Goal: Information Seeking & Learning: Learn about a topic

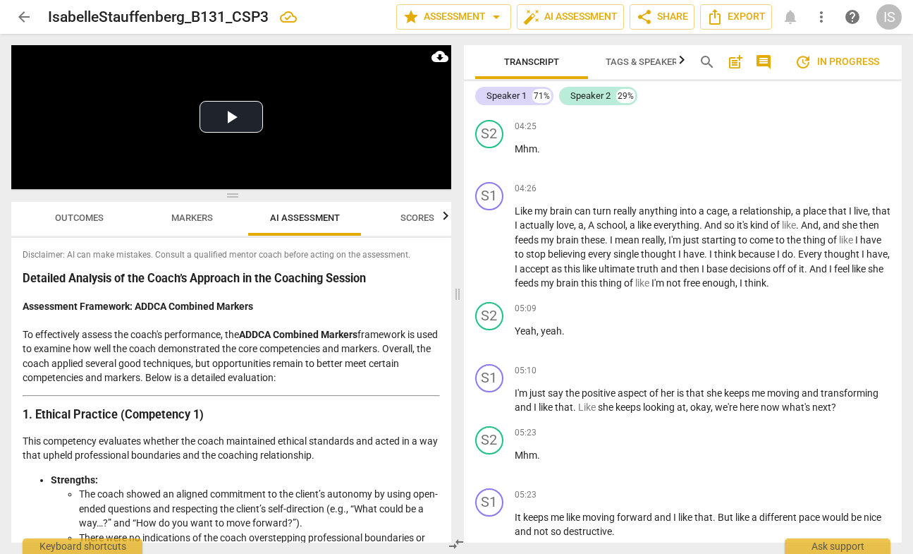
click at [409, 221] on span "Scores" at bounding box center [418, 217] width 34 height 11
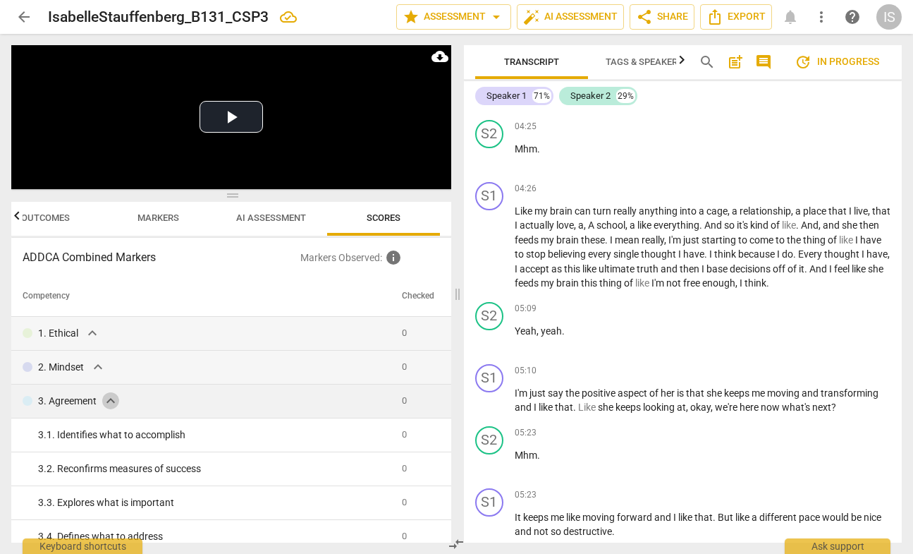
click at [117, 398] on span "expand_more" at bounding box center [110, 400] width 17 height 17
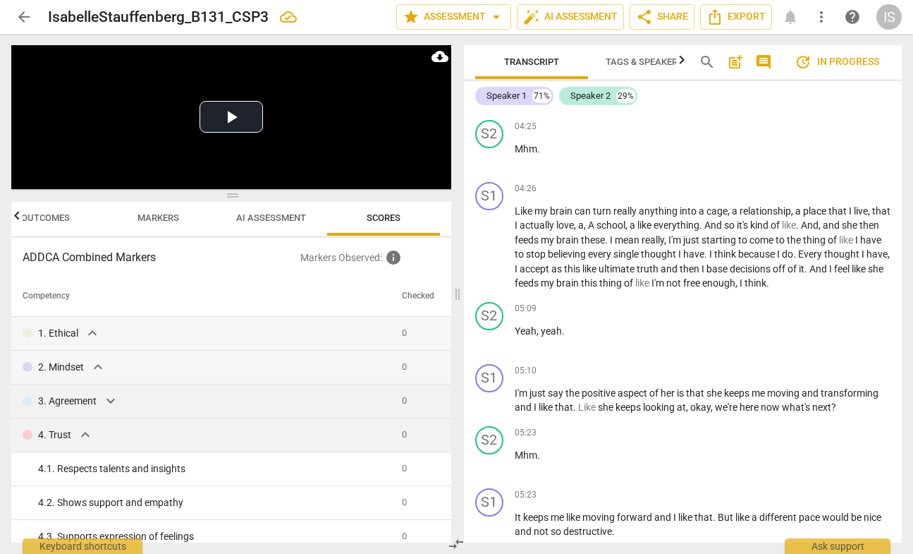
click at [87, 434] on span "expand_more" at bounding box center [85, 434] width 17 height 17
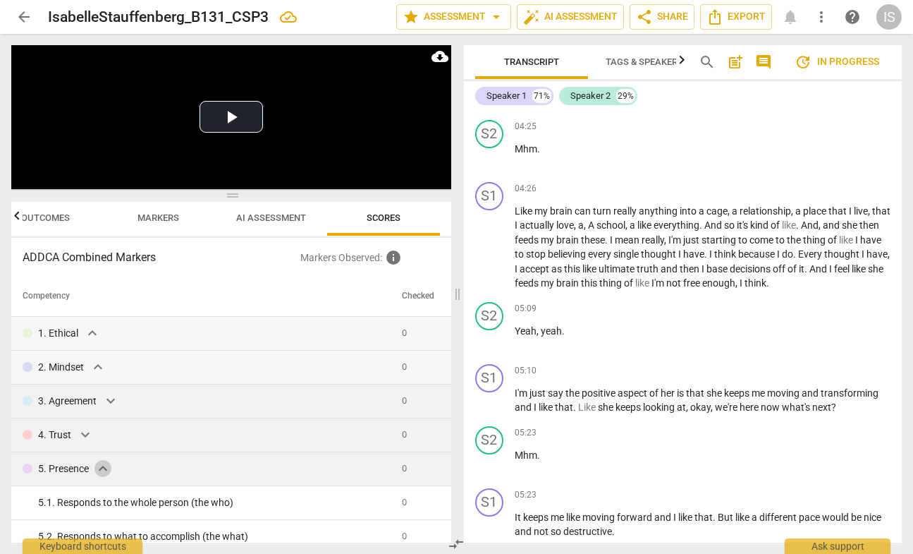
click at [102, 469] on span "expand_more" at bounding box center [103, 468] width 17 height 17
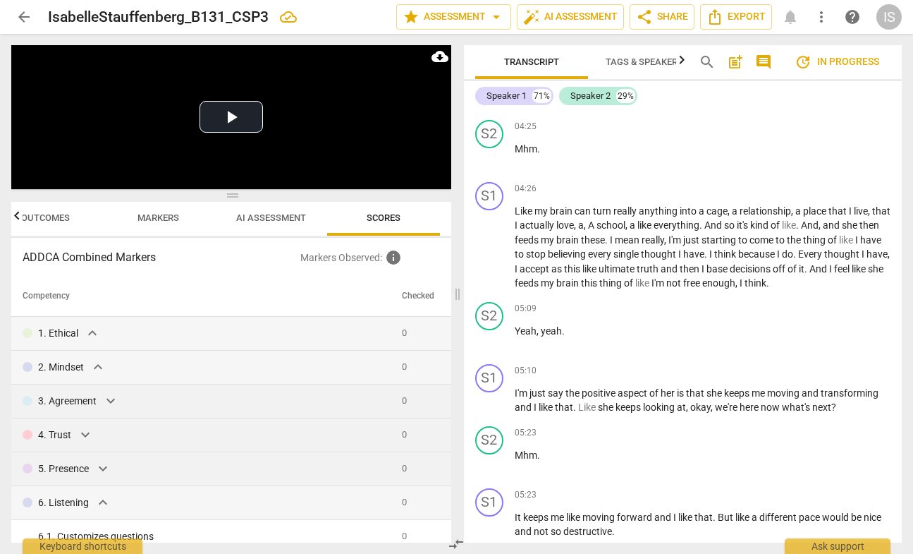
scroll to position [54, 0]
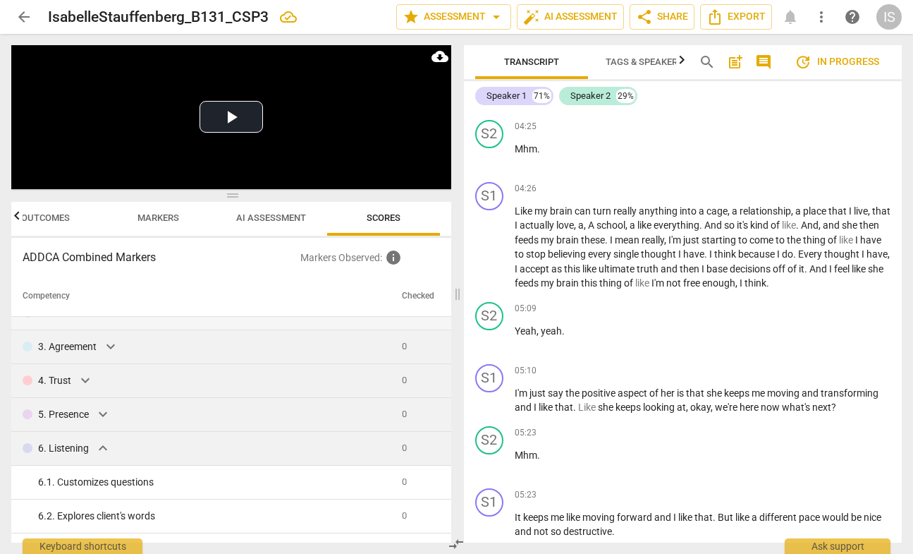
click at [104, 451] on span "expand_more" at bounding box center [103, 447] width 17 height 17
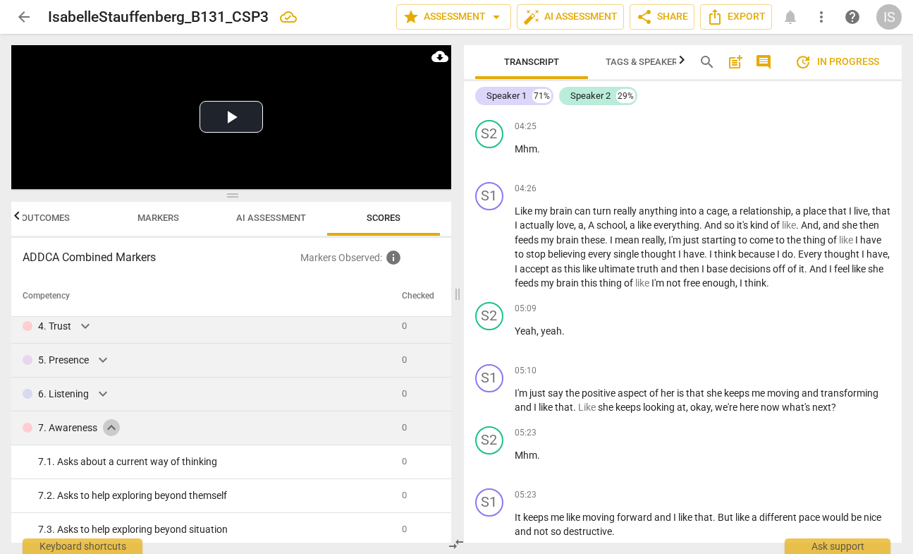
click at [104, 432] on span "expand_more" at bounding box center [111, 427] width 17 height 17
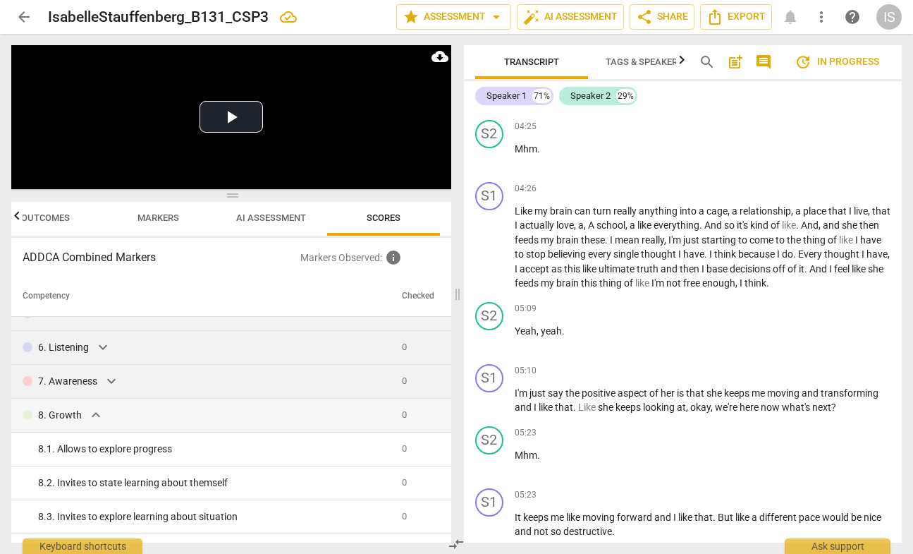
scroll to position [173, 0]
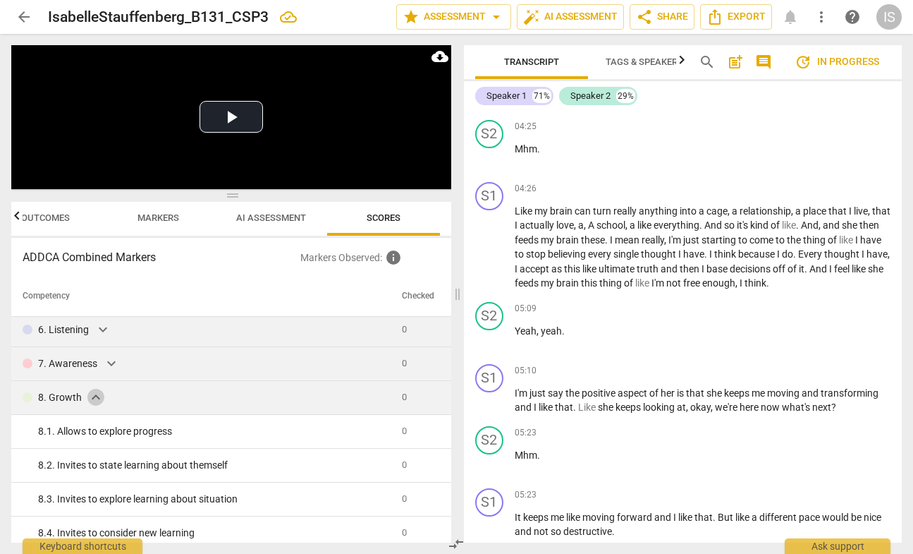
click at [92, 403] on span "expand_more" at bounding box center [95, 397] width 17 height 17
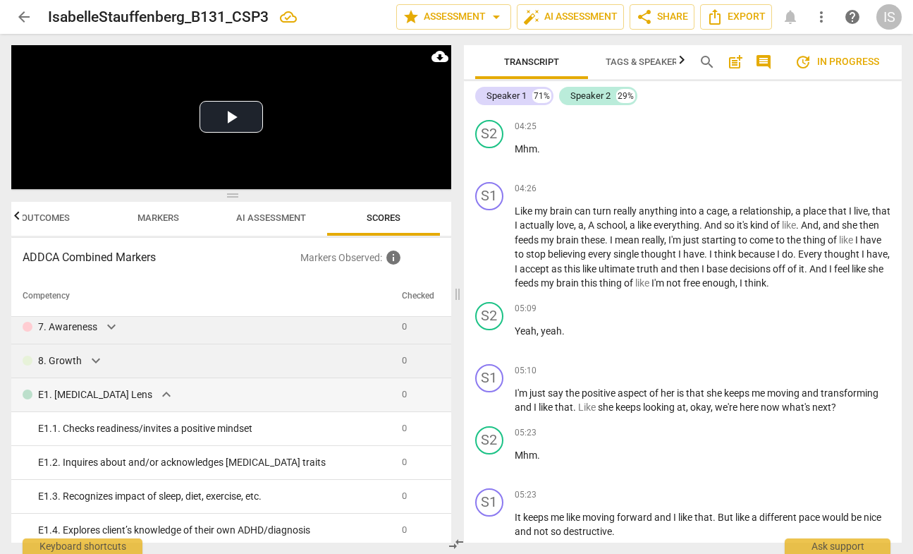
scroll to position [210, 0]
click at [108, 391] on div "E1. [MEDICAL_DATA] Lens expand_more" at bounding box center [207, 393] width 368 height 17
click at [158, 391] on span "expand_more" at bounding box center [166, 393] width 17 height 17
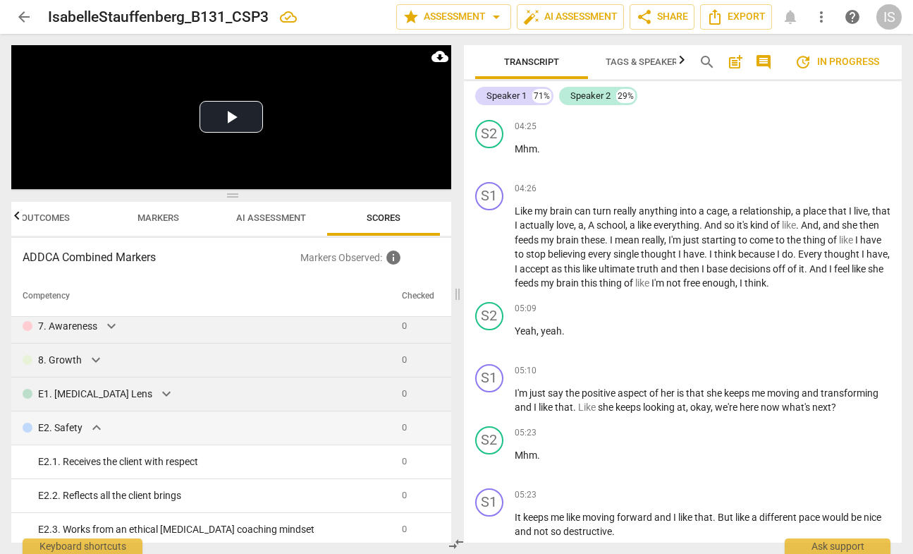
scroll to position [242, 0]
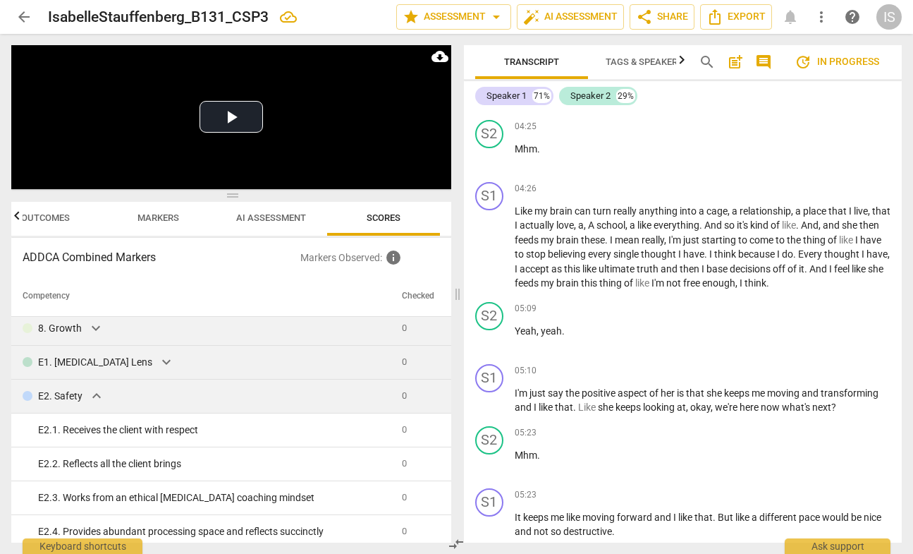
click at [87, 401] on div "E2. Safety expand_more" at bounding box center [207, 395] width 368 height 17
click at [95, 395] on span "expand_more" at bounding box center [96, 395] width 17 height 17
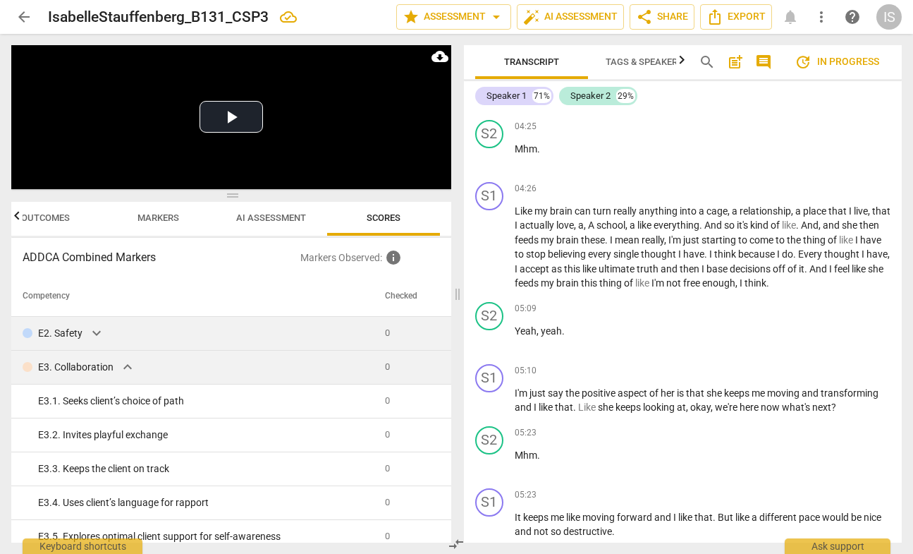
click at [120, 370] on span "expand_more" at bounding box center [127, 366] width 17 height 17
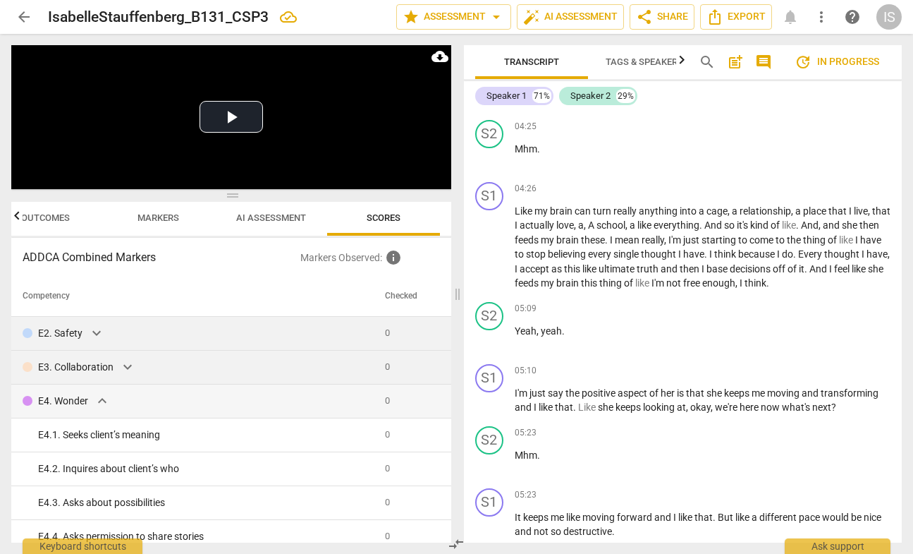
scroll to position [349, 0]
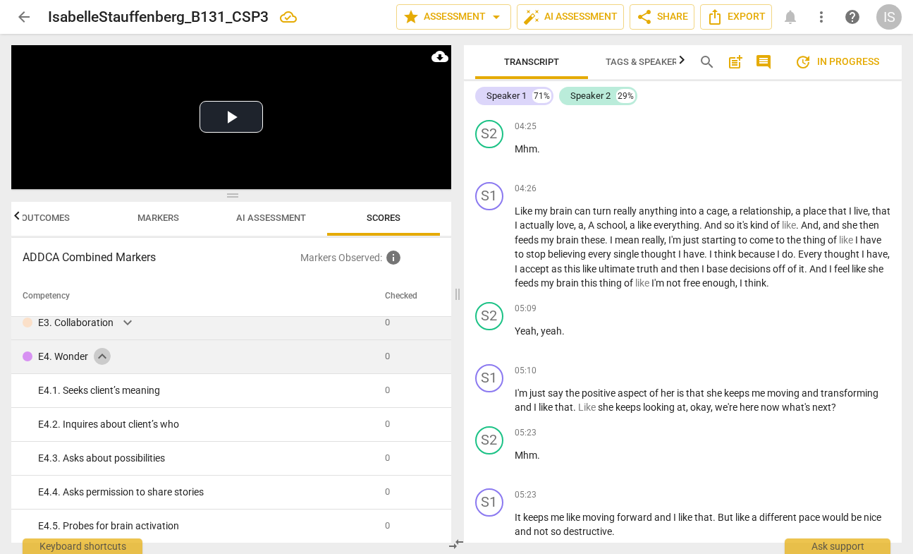
click at [110, 363] on span "expand_more" at bounding box center [102, 356] width 17 height 17
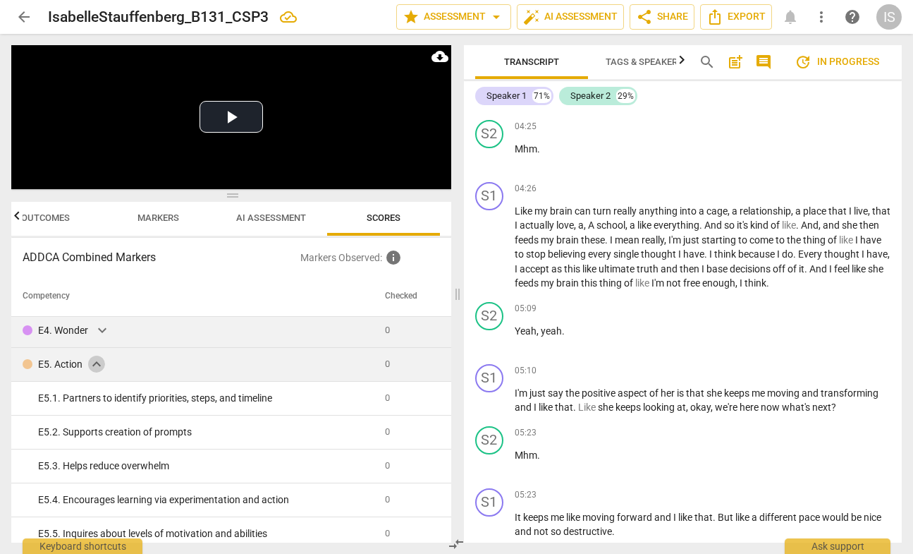
click at [97, 363] on span "expand_more" at bounding box center [96, 363] width 17 height 17
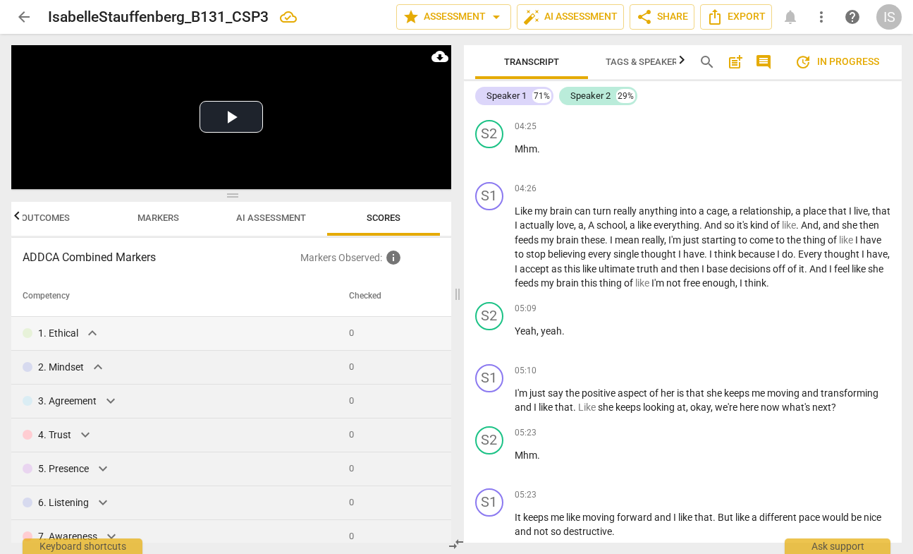
scroll to position [0, 0]
click at [268, 221] on span "AI Assessment" at bounding box center [271, 217] width 70 height 11
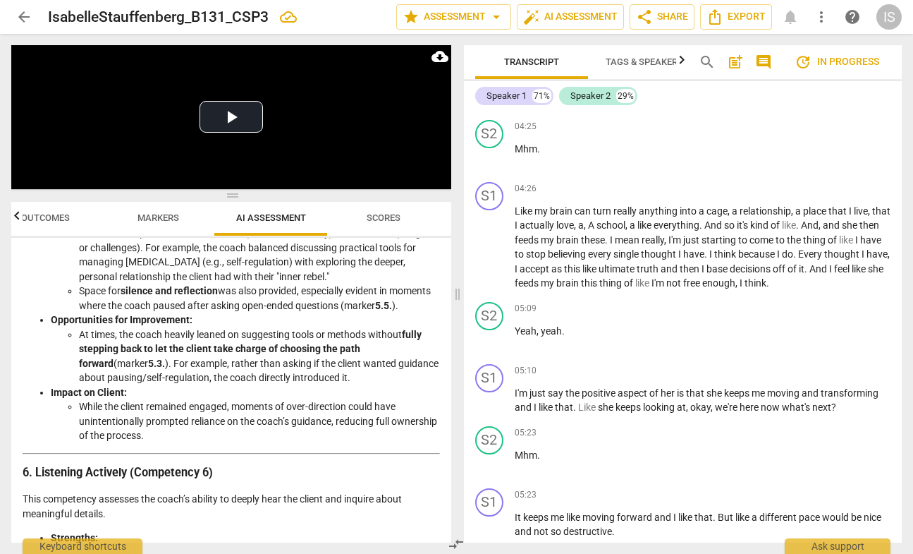
click at [176, 219] on span "Markers" at bounding box center [159, 217] width 42 height 11
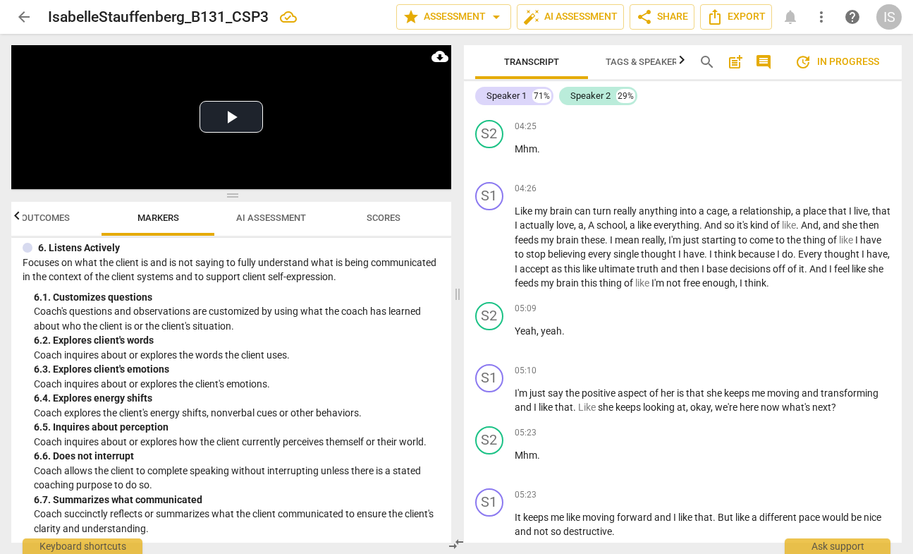
click at [42, 226] on span "Outcomes" at bounding box center [45, 218] width 83 height 19
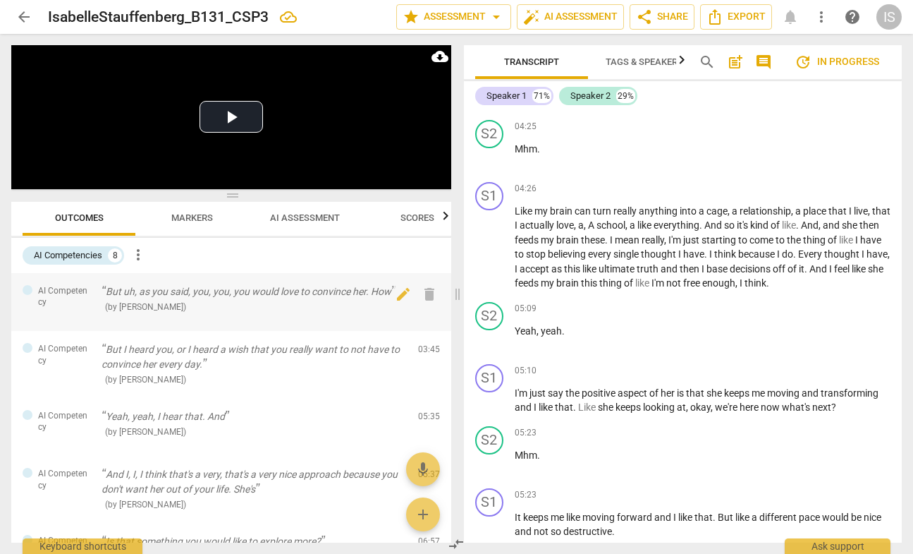
click at [170, 308] on div "( by [PERSON_NAME] )" at bounding box center [254, 306] width 305 height 15
click at [193, 370] on div "But I heard you, or I heard a wish that you really want to not have to convince…" at bounding box center [254, 364] width 305 height 44
click at [28, 16] on span "arrow_back" at bounding box center [24, 16] width 17 height 17
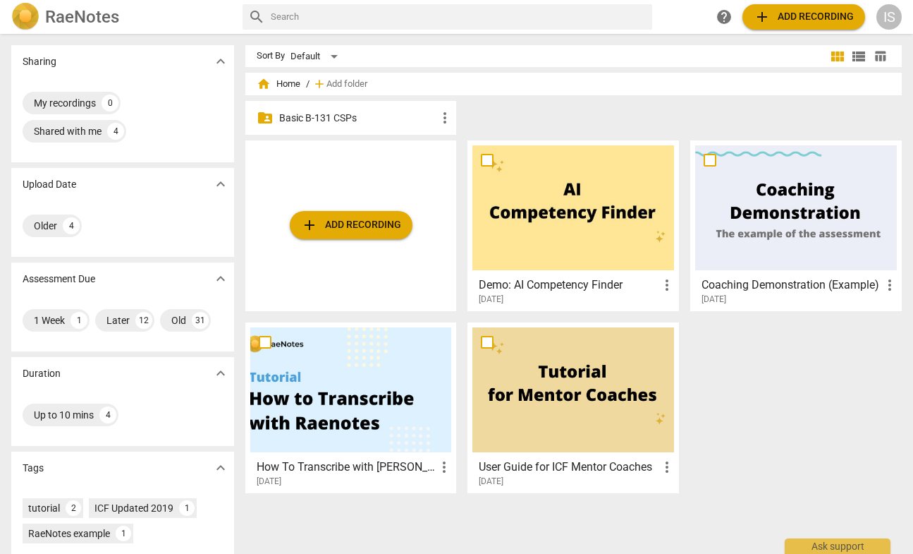
click at [339, 116] on p "Basic B-131 CSPs" at bounding box center [358, 118] width 158 height 15
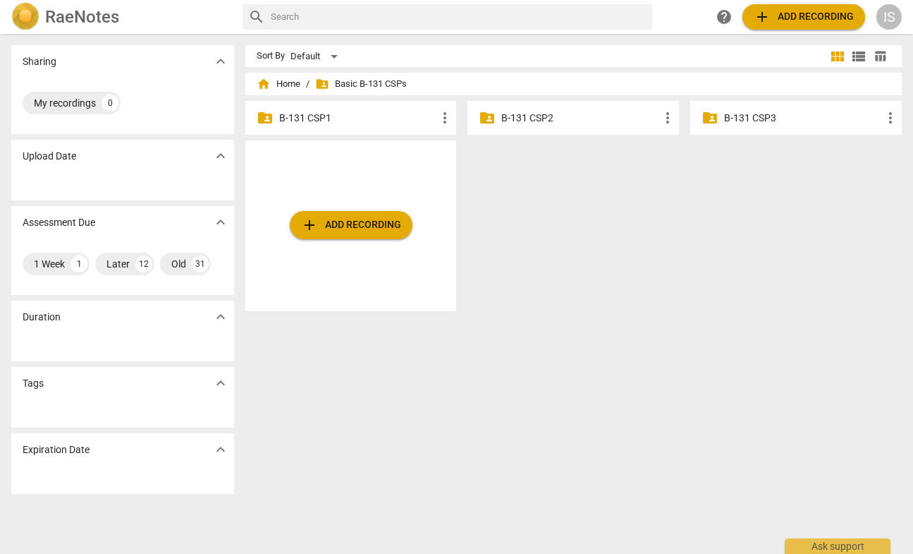
click at [758, 114] on p "B-131 CSP3" at bounding box center [803, 118] width 158 height 15
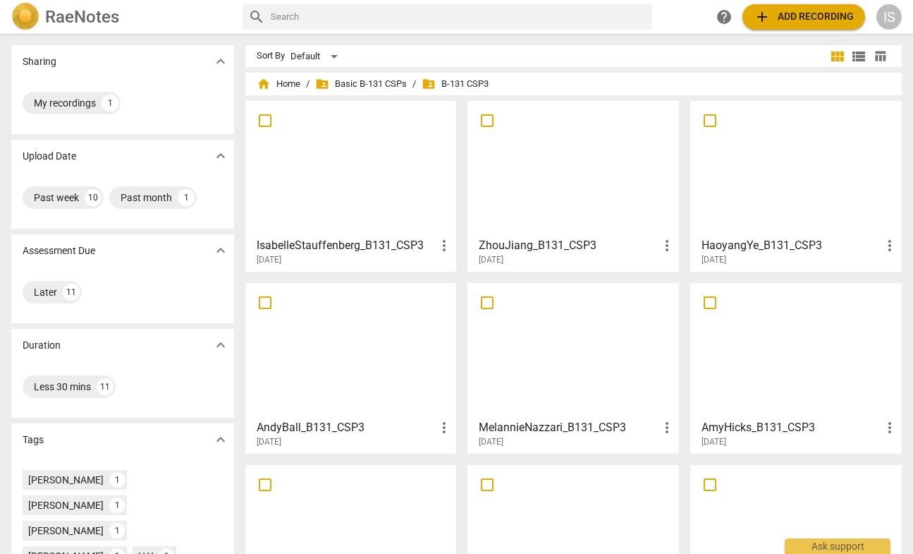
click at [550, 188] on div at bounding box center [574, 168] width 202 height 125
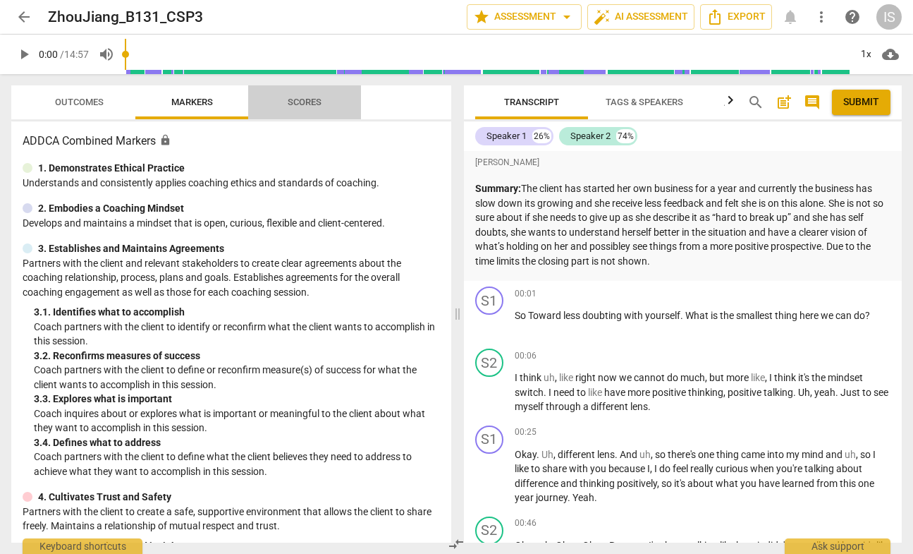
click at [328, 97] on span "Scores" at bounding box center [305, 102] width 68 height 19
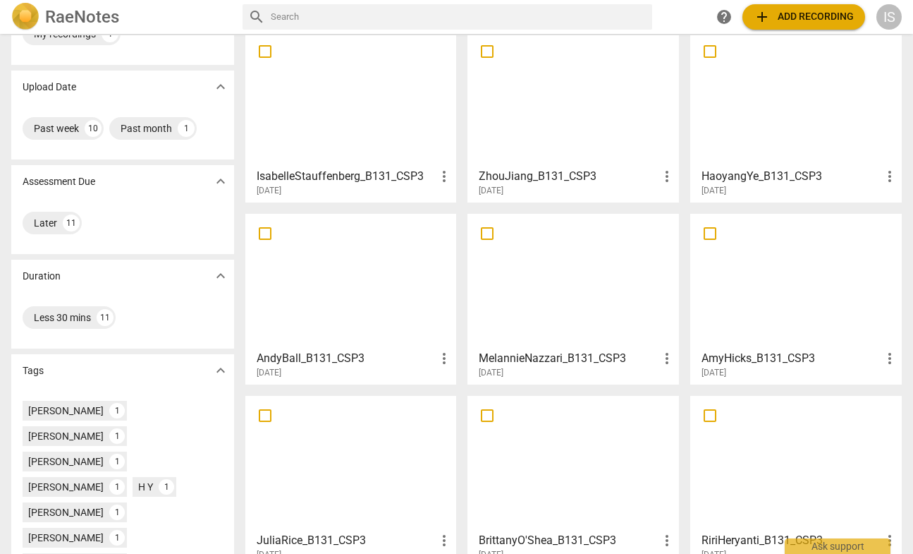
click at [787, 303] on div at bounding box center [796, 281] width 202 height 125
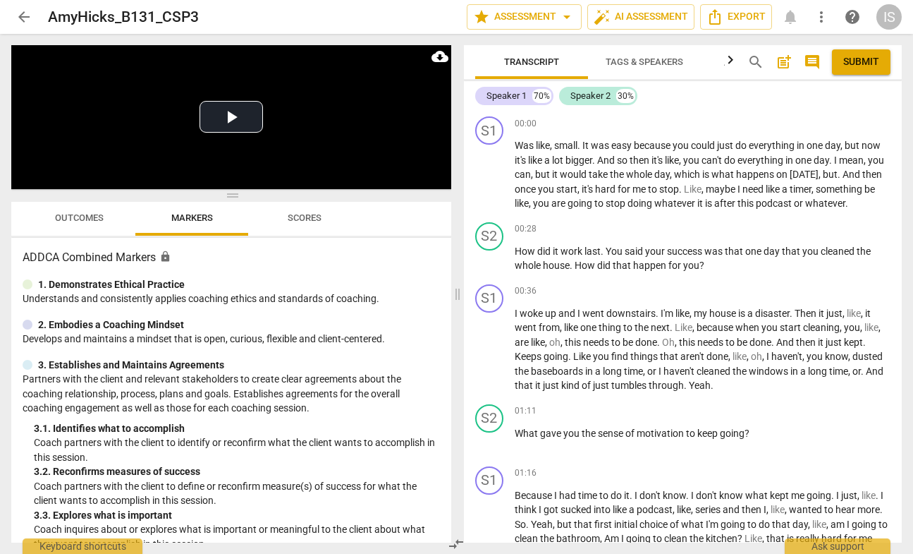
click at [328, 217] on span "Scores" at bounding box center [305, 218] width 68 height 19
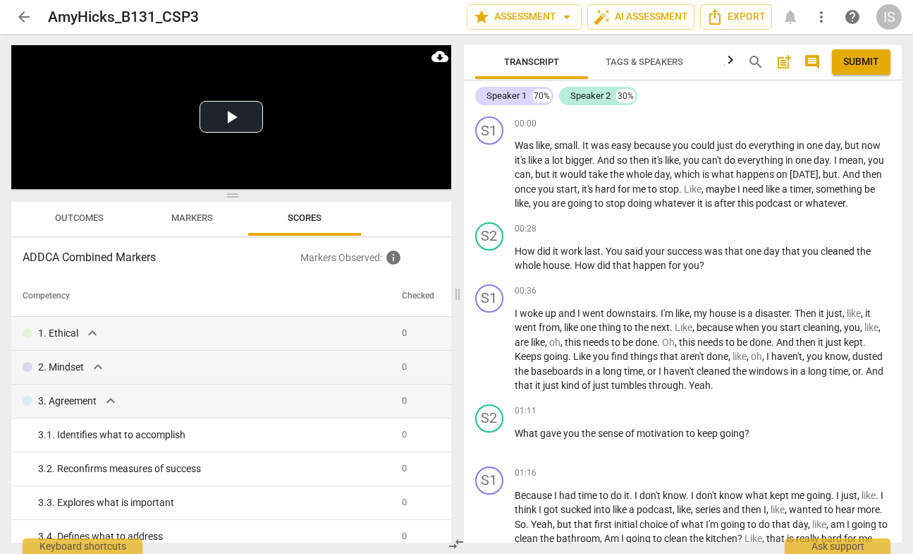
click at [25, 17] on span "arrow_back" at bounding box center [24, 16] width 17 height 17
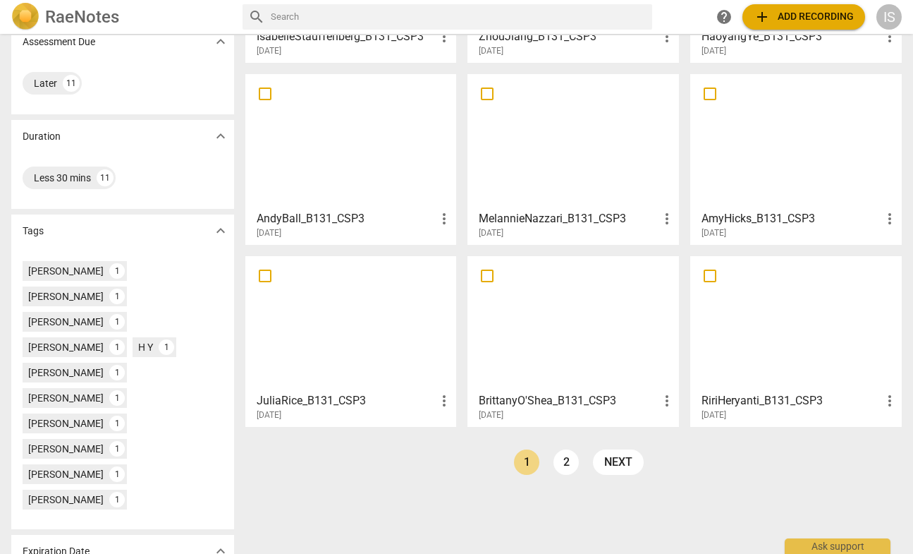
scroll to position [208, 0]
click at [571, 466] on link "2" at bounding box center [566, 462] width 25 height 25
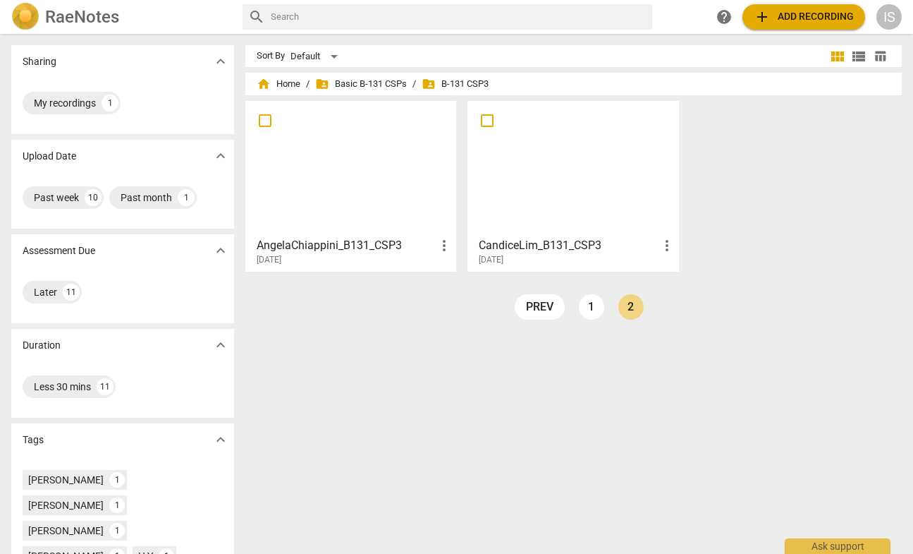
click at [557, 145] on div at bounding box center [574, 168] width 202 height 125
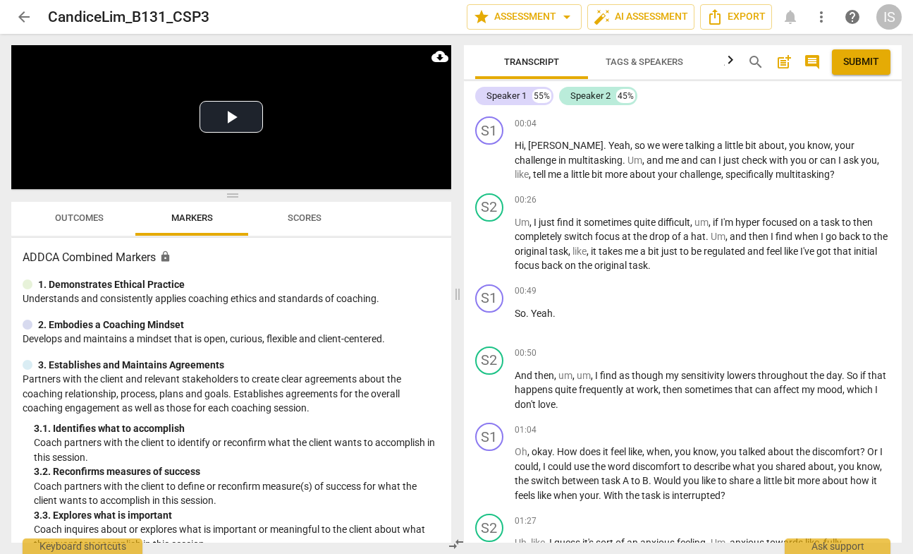
click at [312, 222] on span "Scores" at bounding box center [305, 217] width 34 height 11
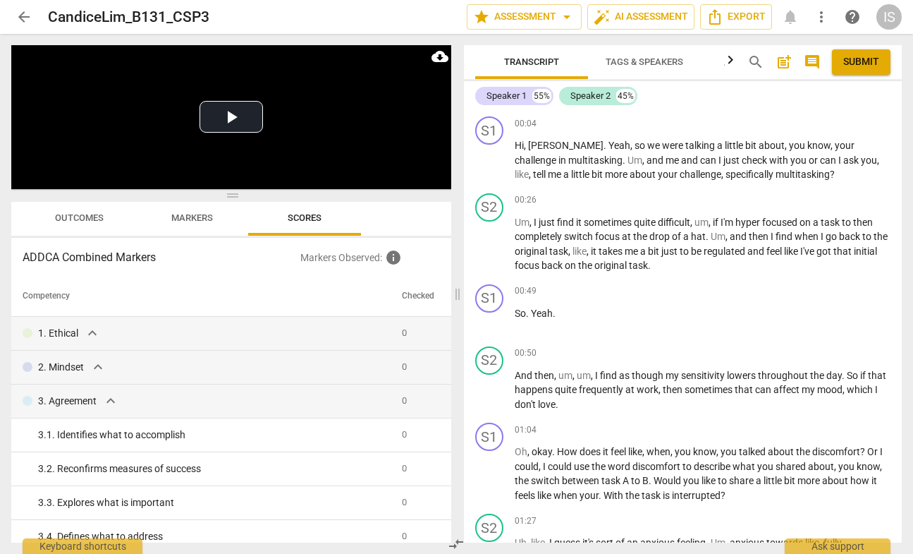
click at [209, 228] on button "Markers" at bounding box center [191, 219] width 113 height 34
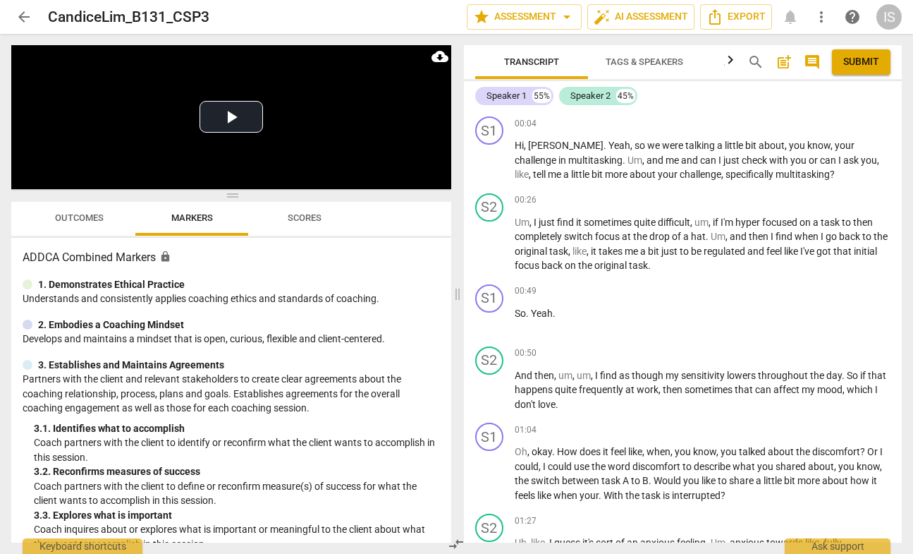
click at [102, 221] on span "Outcomes" at bounding box center [79, 217] width 49 height 11
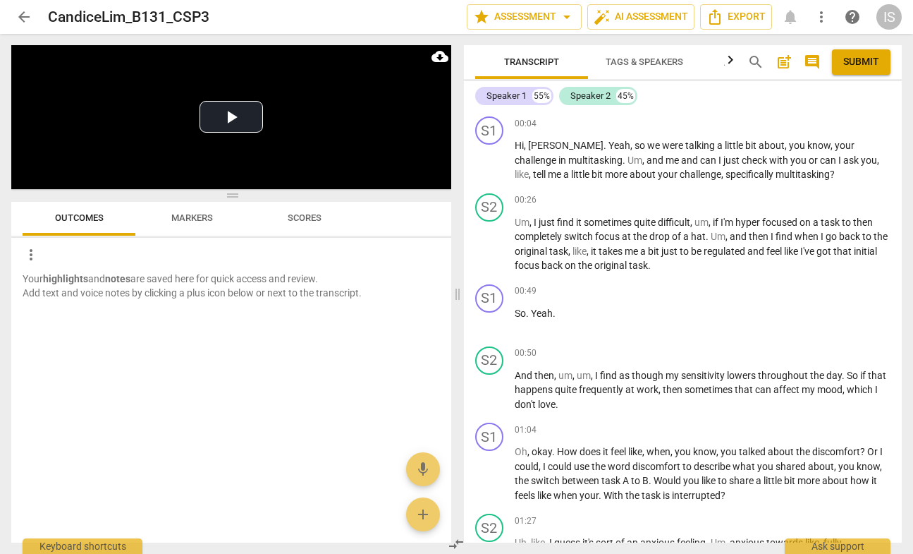
click at [25, 17] on span "arrow_back" at bounding box center [24, 16] width 17 height 17
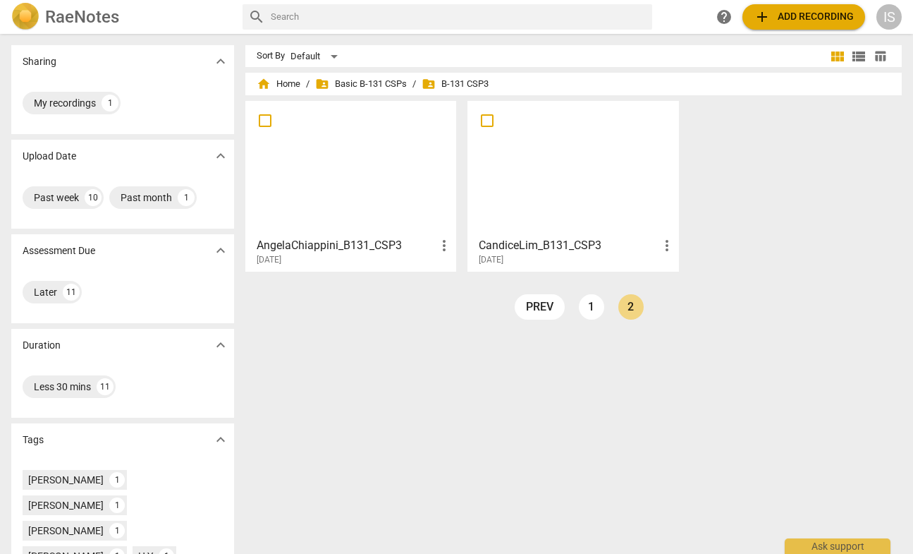
click at [348, 174] on div at bounding box center [351, 168] width 202 height 125
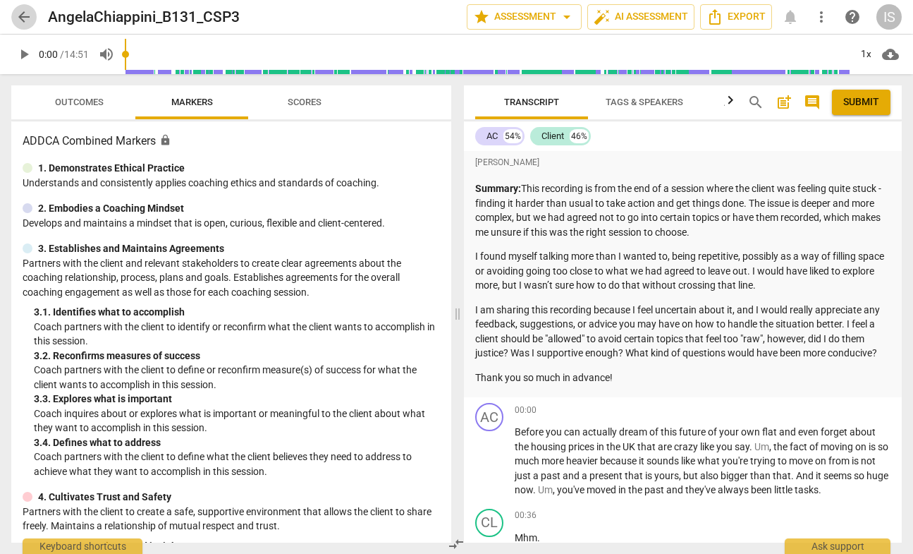
click at [23, 18] on span "arrow_back" at bounding box center [24, 16] width 17 height 17
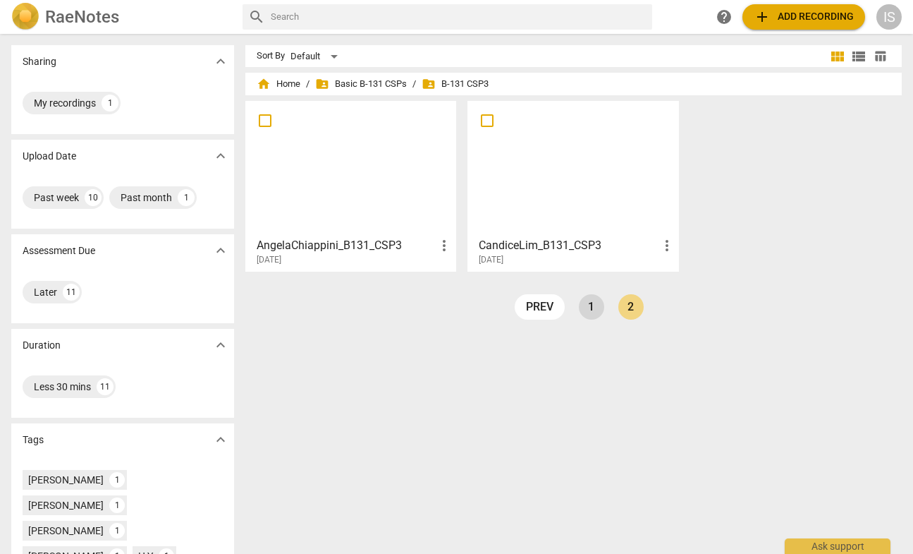
click at [595, 301] on link "1" at bounding box center [591, 306] width 25 height 25
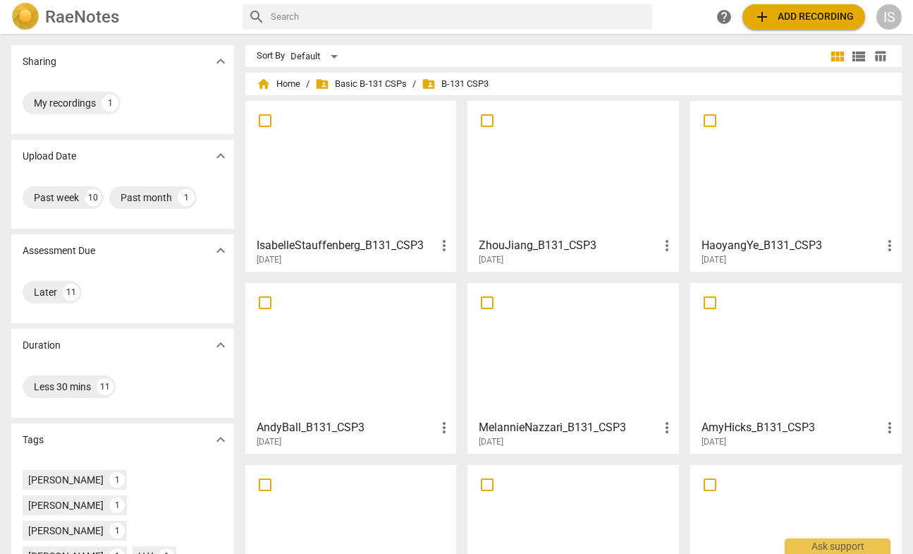
click at [532, 164] on div at bounding box center [574, 168] width 202 height 125
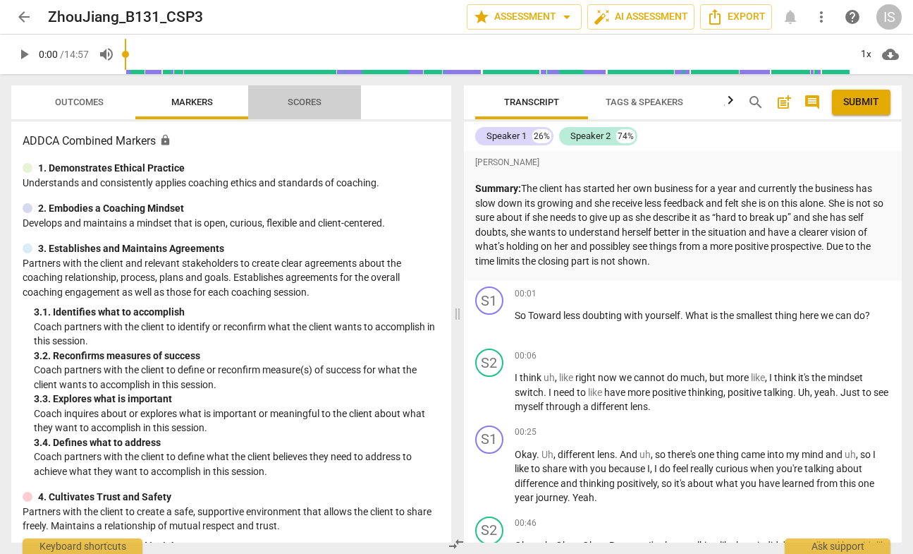
click at [291, 102] on span "Scores" at bounding box center [305, 102] width 34 height 11
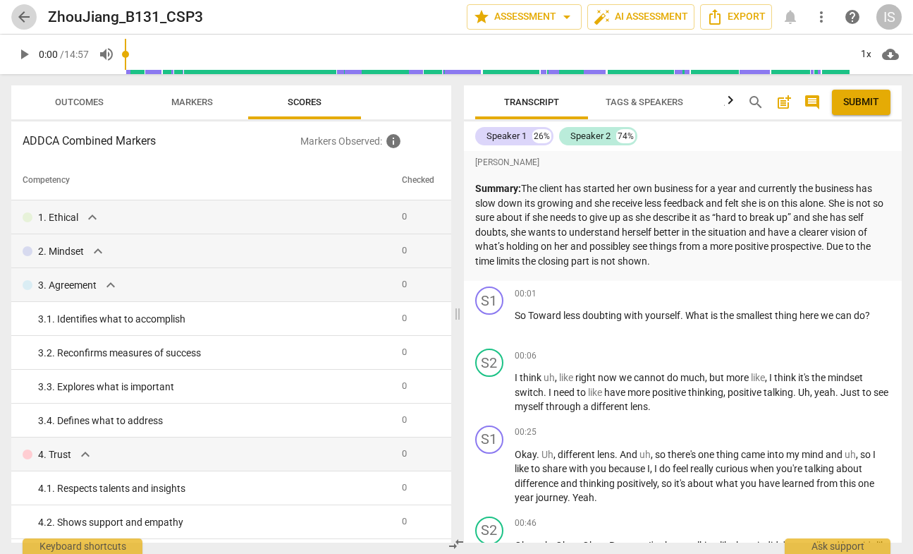
click at [25, 16] on span "arrow_back" at bounding box center [24, 16] width 17 height 17
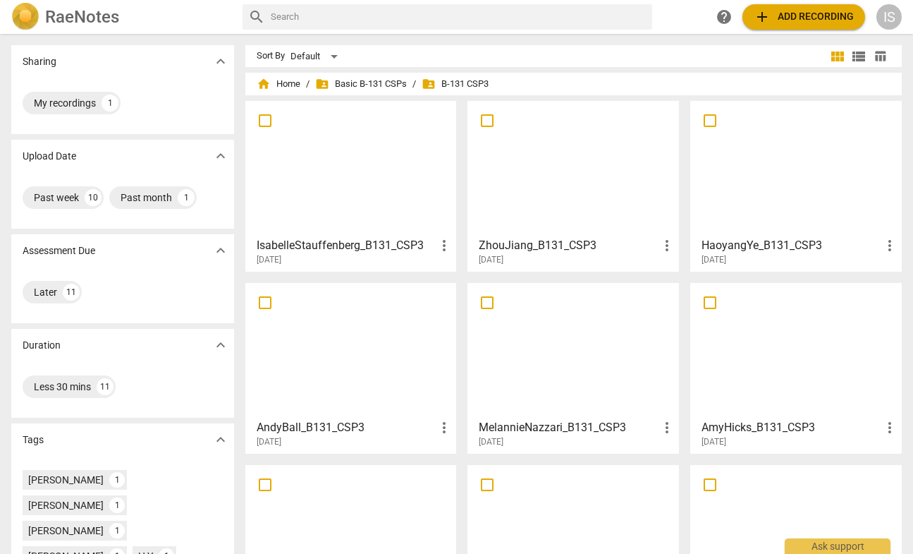
click at [774, 145] on div at bounding box center [796, 168] width 202 height 125
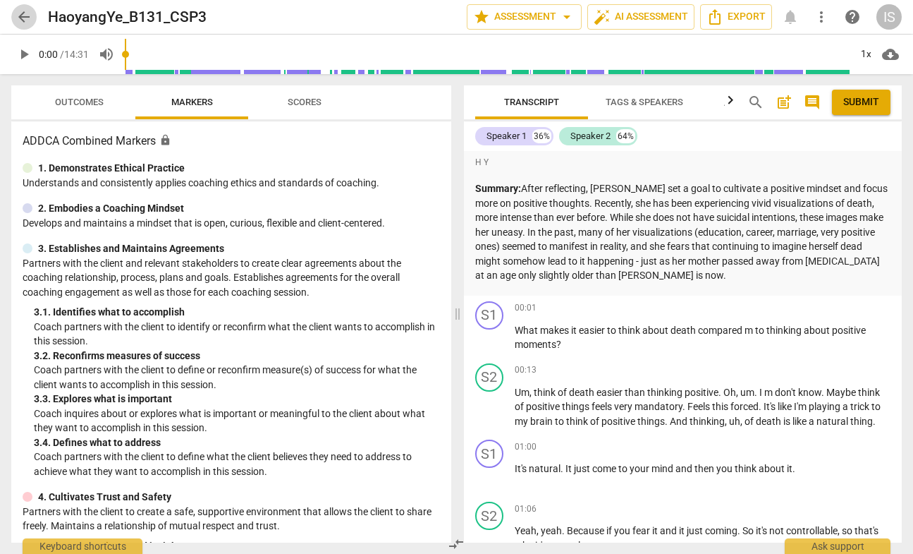
click at [24, 13] on span "arrow_back" at bounding box center [24, 16] width 17 height 17
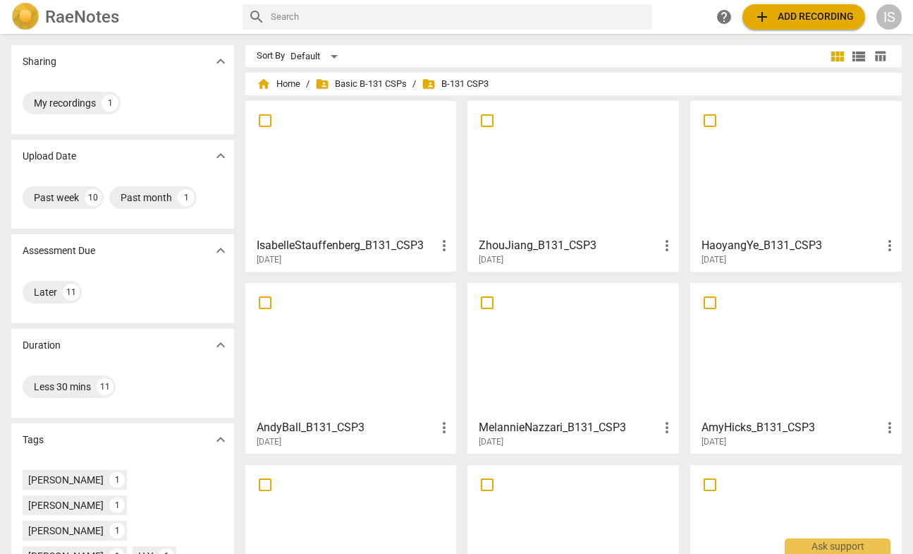
click at [395, 331] on div at bounding box center [351, 350] width 202 height 125
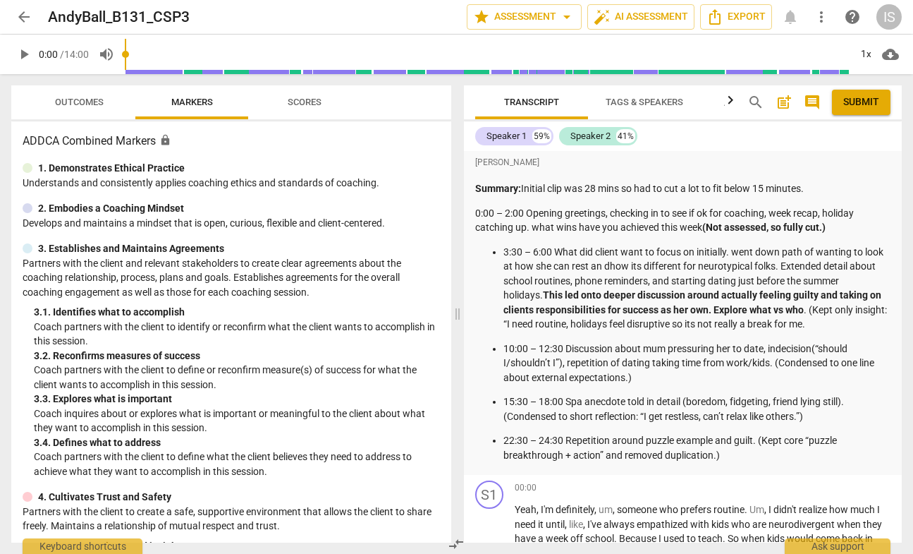
click at [18, 11] on span "arrow_back" at bounding box center [24, 16] width 17 height 17
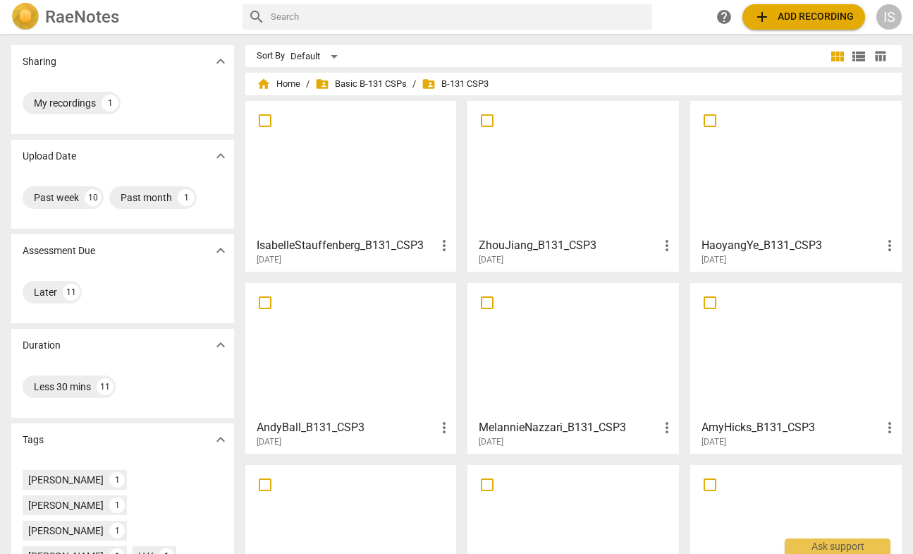
click at [545, 379] on div at bounding box center [574, 350] width 202 height 125
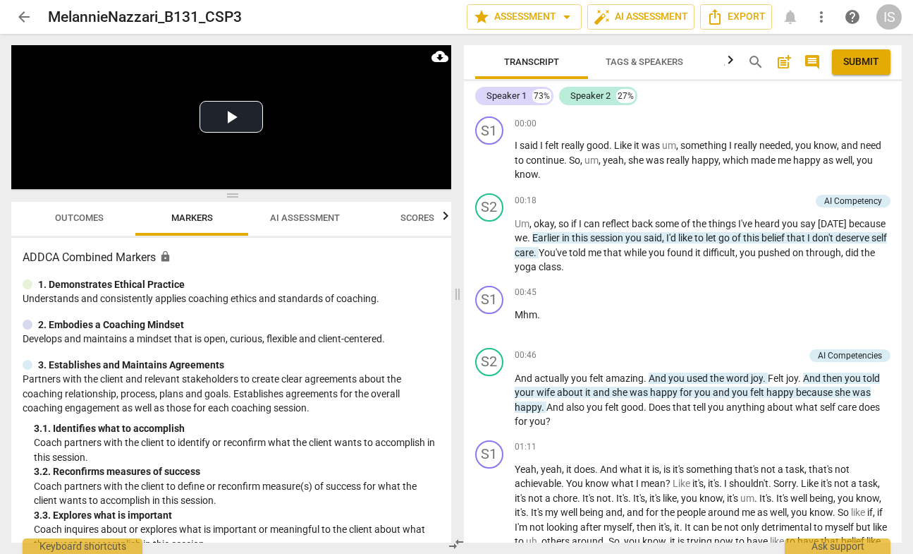
click at [11, 19] on header "arrow_back MelannieNazzari_B131_CSP3 edit star Assessment arrow_drop_down auto_…" at bounding box center [456, 17] width 913 height 34
click at [20, 18] on span "arrow_back" at bounding box center [24, 16] width 17 height 17
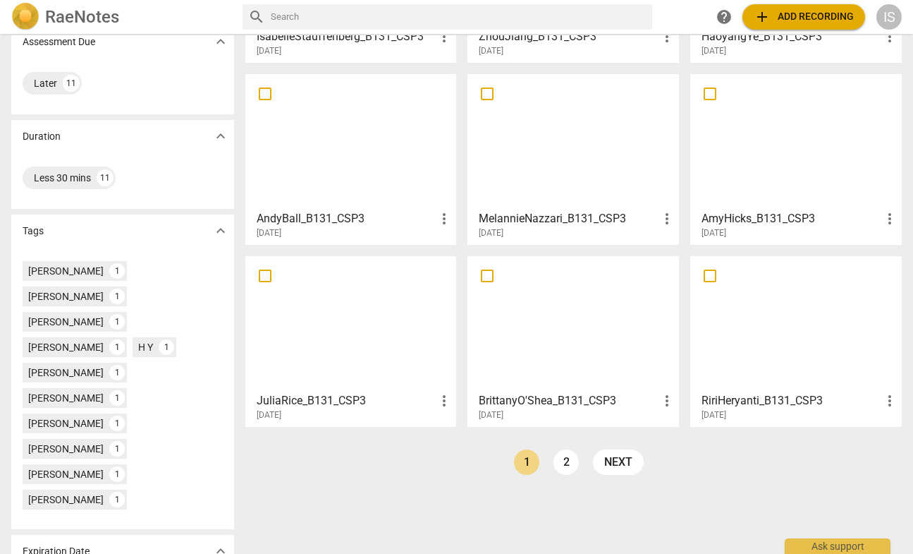
scroll to position [208, 0]
click at [348, 332] on div at bounding box center [351, 324] width 202 height 125
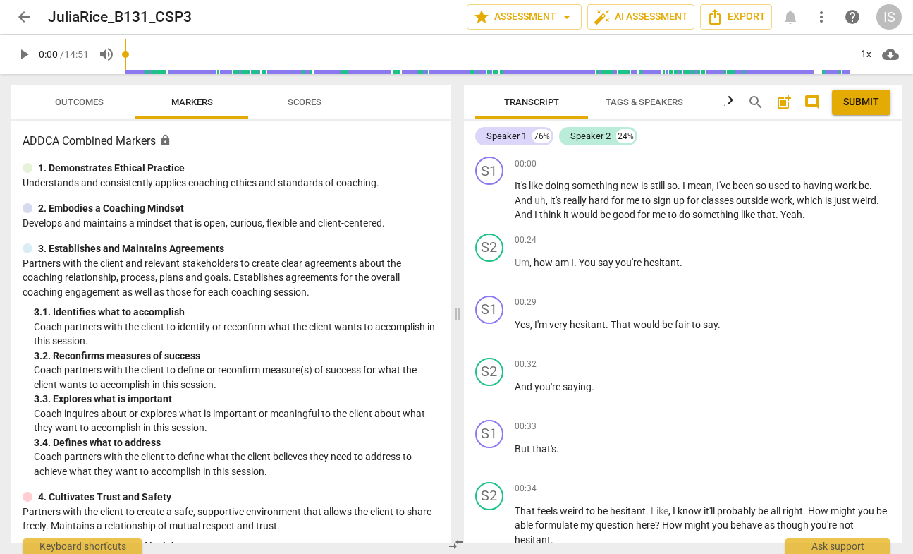
click at [23, 15] on span "arrow_back" at bounding box center [24, 16] width 17 height 17
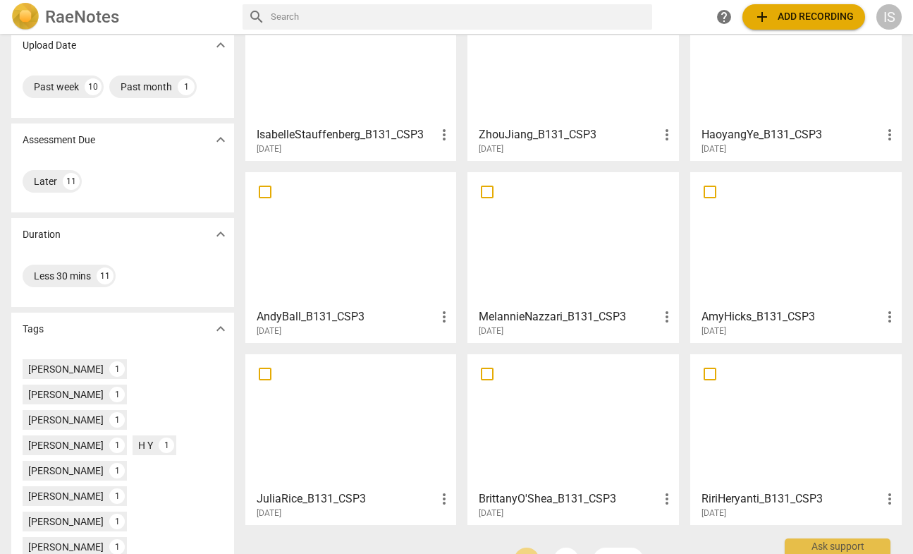
scroll to position [206, 0]
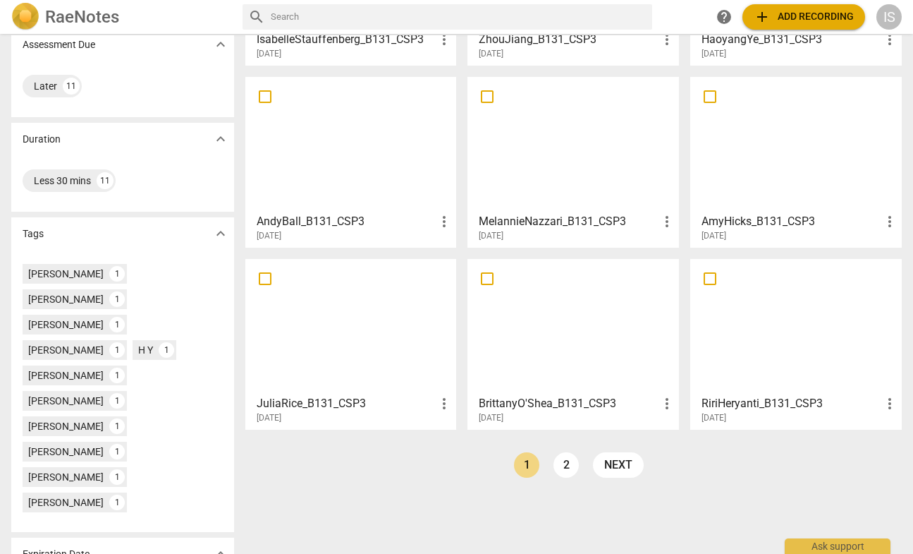
click at [568, 346] on div at bounding box center [574, 326] width 202 height 125
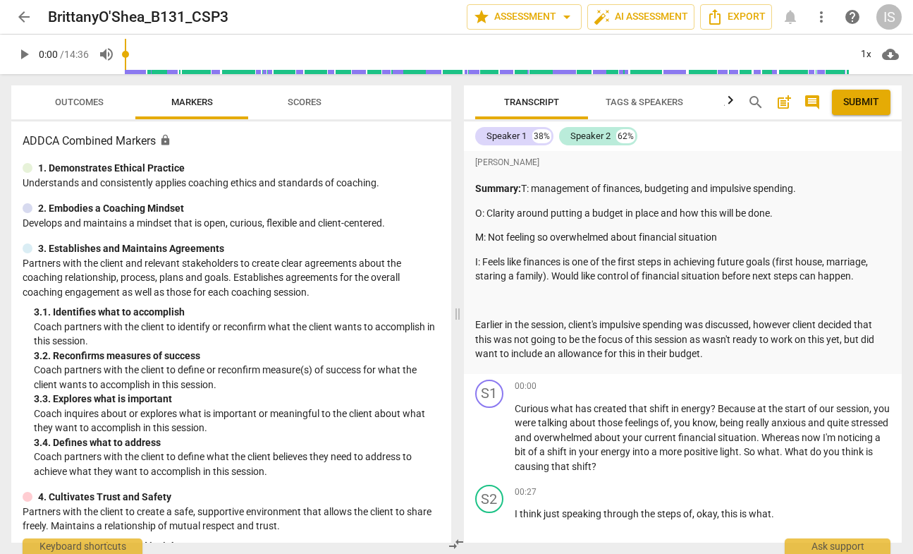
click at [25, 16] on span "arrow_back" at bounding box center [24, 16] width 17 height 17
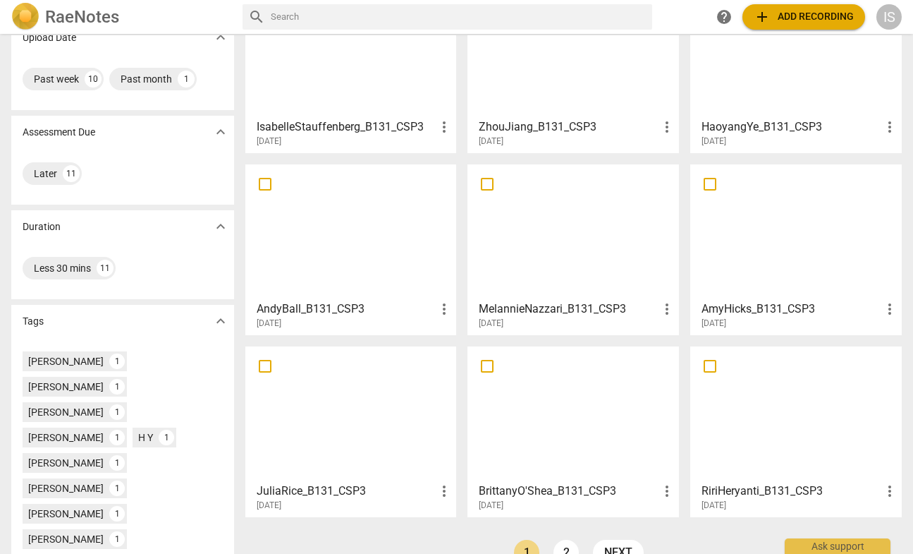
scroll to position [148, 0]
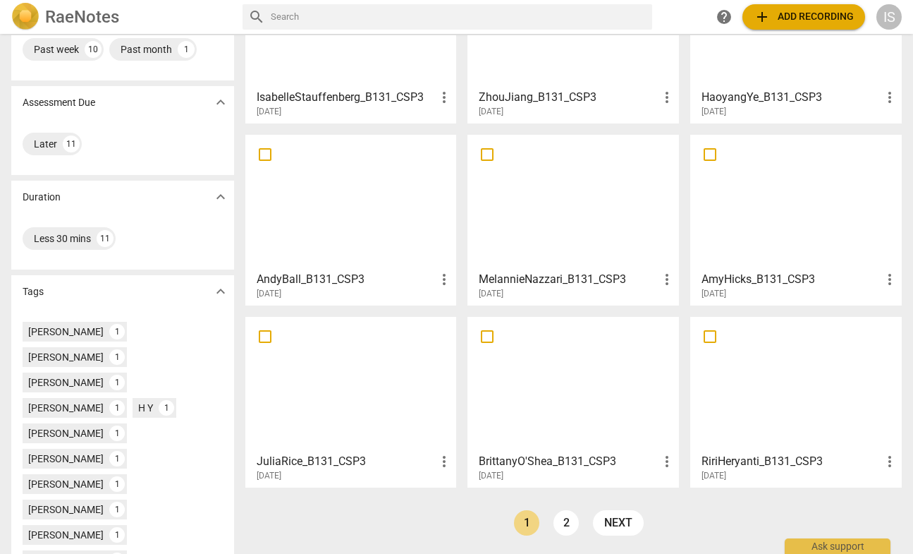
click at [781, 377] on div at bounding box center [796, 384] width 202 height 125
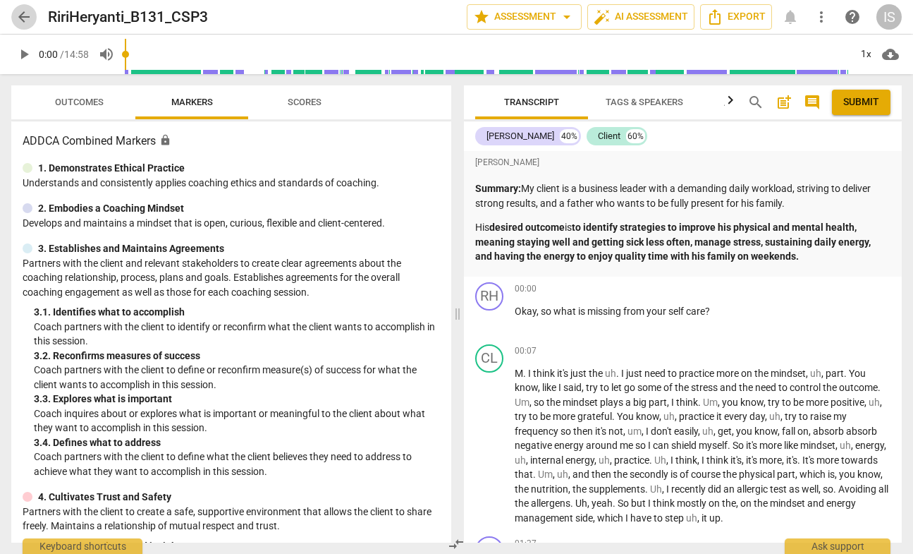
click at [27, 19] on span "arrow_back" at bounding box center [24, 16] width 17 height 17
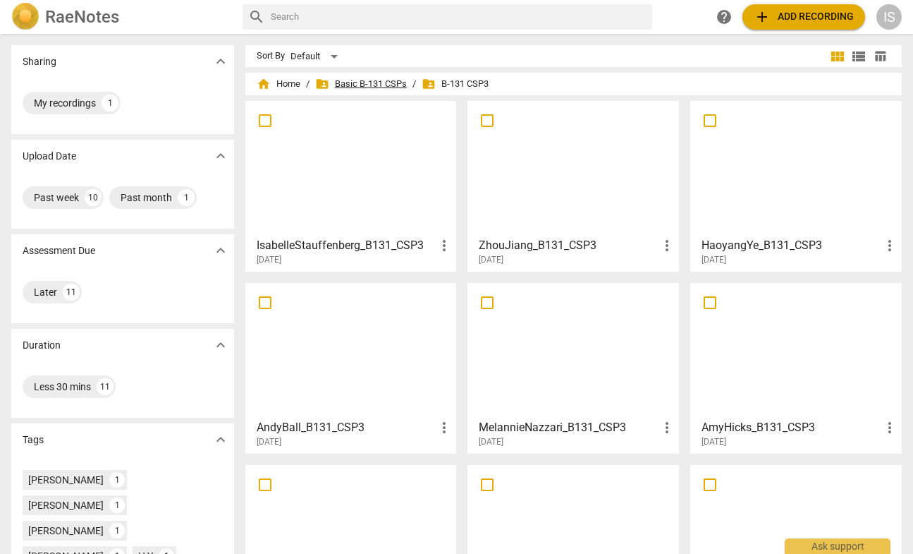
click at [366, 80] on span "folder_shared Basic B-131 CSPs" at bounding box center [361, 84] width 92 height 14
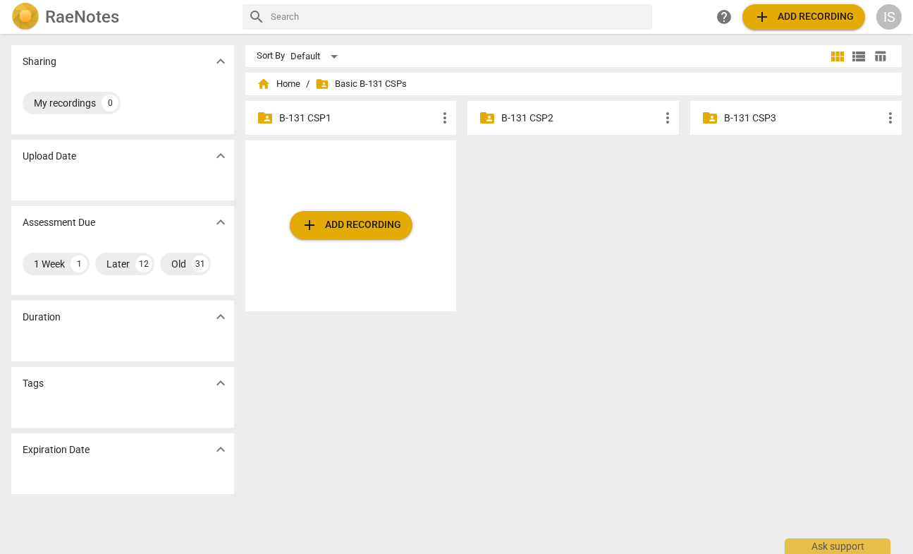
click at [566, 118] on p "B-131 CSP2" at bounding box center [581, 118] width 158 height 15
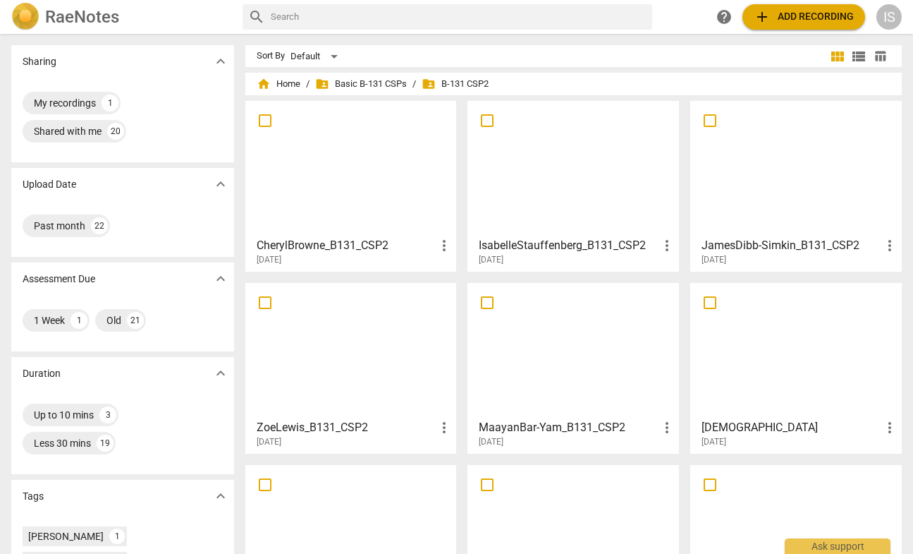
click at [525, 164] on div at bounding box center [574, 168] width 202 height 125
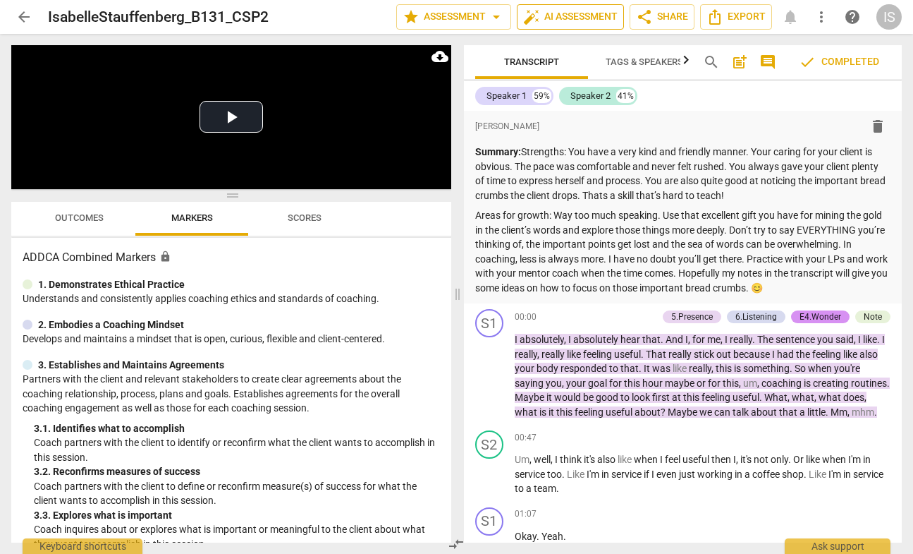
click at [580, 20] on span "auto_fix_high AI Assessment" at bounding box center [570, 16] width 95 height 17
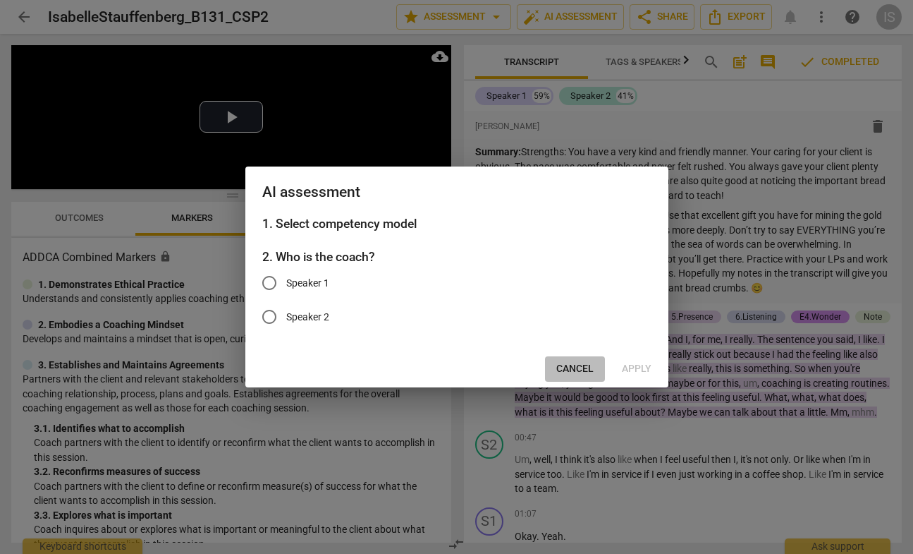
click at [559, 375] on button "Cancel" at bounding box center [575, 368] width 60 height 25
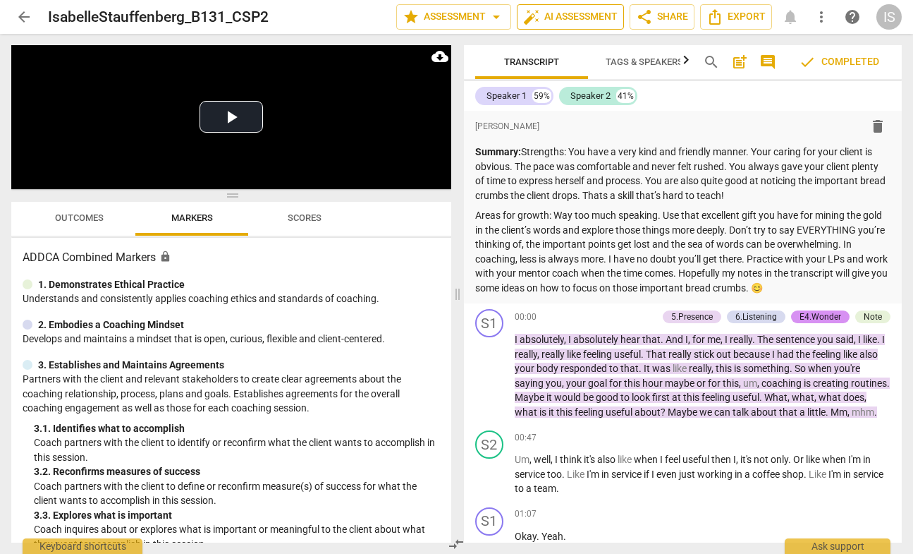
click at [554, 19] on span "auto_fix_high AI Assessment" at bounding box center [570, 16] width 95 height 17
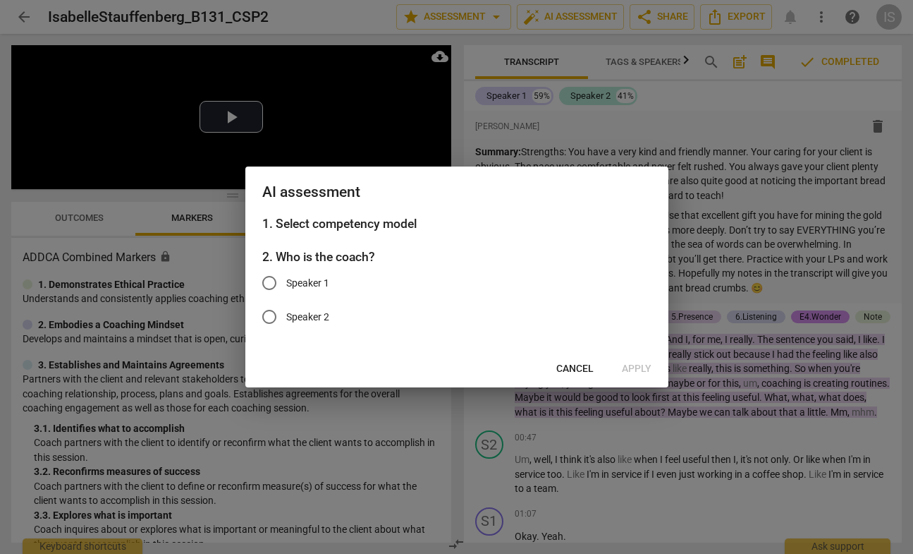
click at [308, 286] on span "Speaker 1" at bounding box center [307, 283] width 43 height 15
click at [286, 286] on input "Speaker 1" at bounding box center [270, 283] width 34 height 34
radio input "true"
click at [632, 367] on span "Apply" at bounding box center [637, 369] width 30 height 14
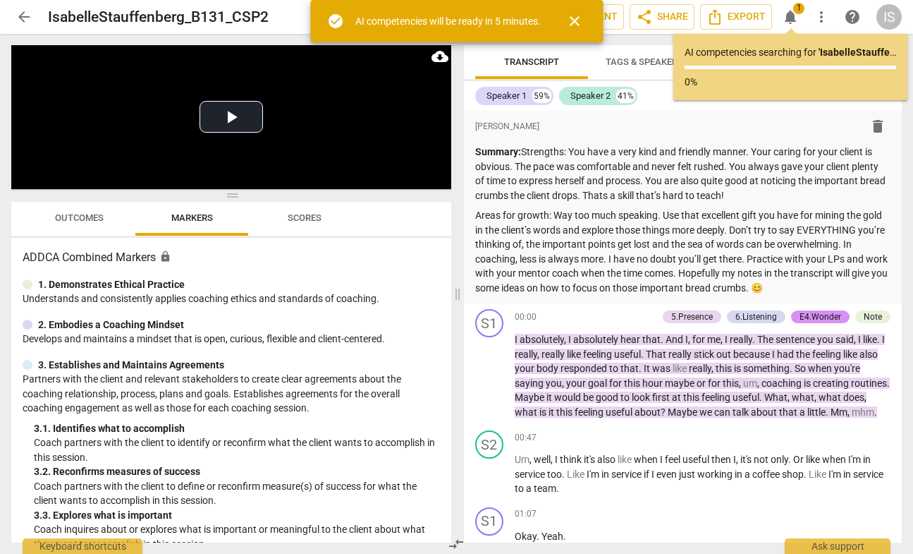
click at [581, 20] on span "close" at bounding box center [574, 21] width 17 height 17
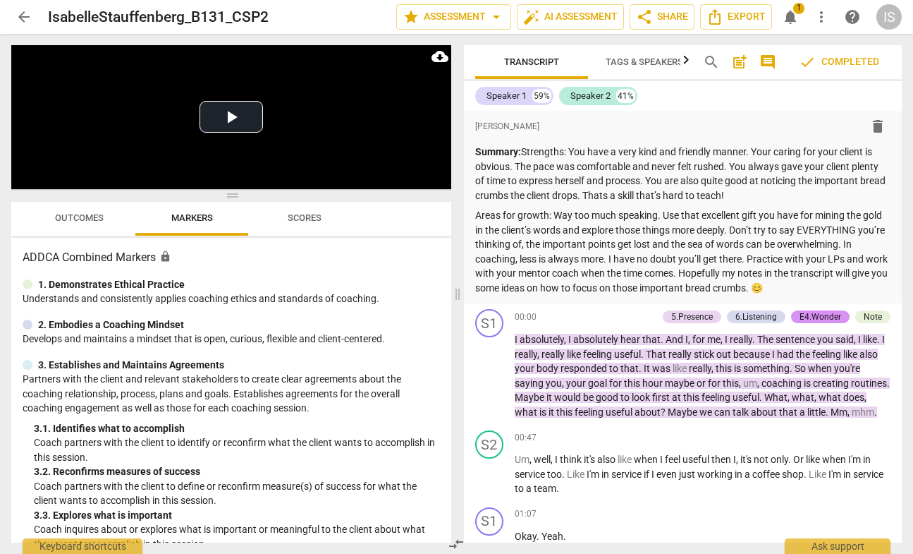
click at [25, 13] on span "arrow_back" at bounding box center [24, 16] width 17 height 17
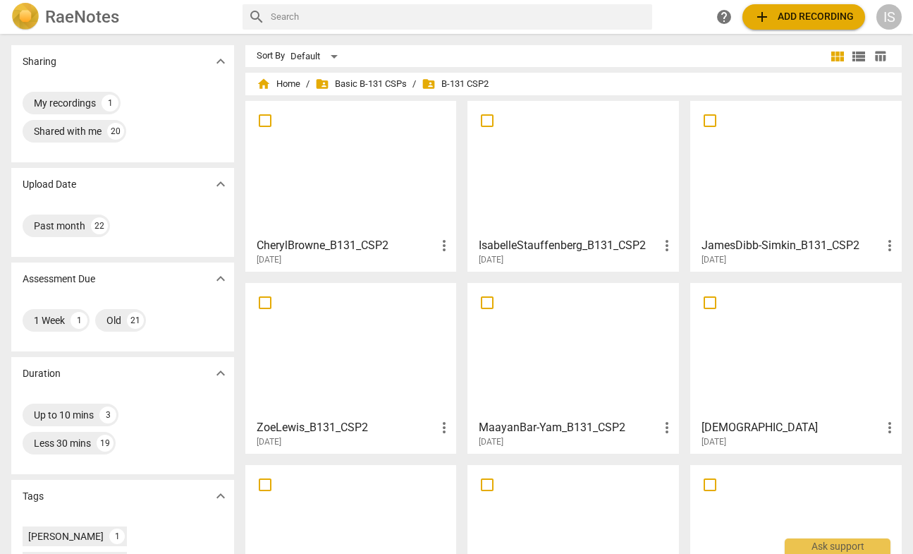
click at [472, 83] on span "folder_shared B-131 CSP2" at bounding box center [455, 84] width 67 height 14
click at [444, 75] on div "home Home / folder_shared Basic B-131 CSPs / folder_shared B-131 CSP2" at bounding box center [574, 84] width 634 height 23
click at [428, 85] on span "folder_shared" at bounding box center [429, 84] width 14 height 14
click at [368, 73] on div "home Home / folder_shared Basic B-131 CSPs / folder_shared B-131 CSP2" at bounding box center [574, 84] width 634 height 23
click at [346, 86] on span "folder_shared Basic B-131 CSPs" at bounding box center [361, 84] width 92 height 14
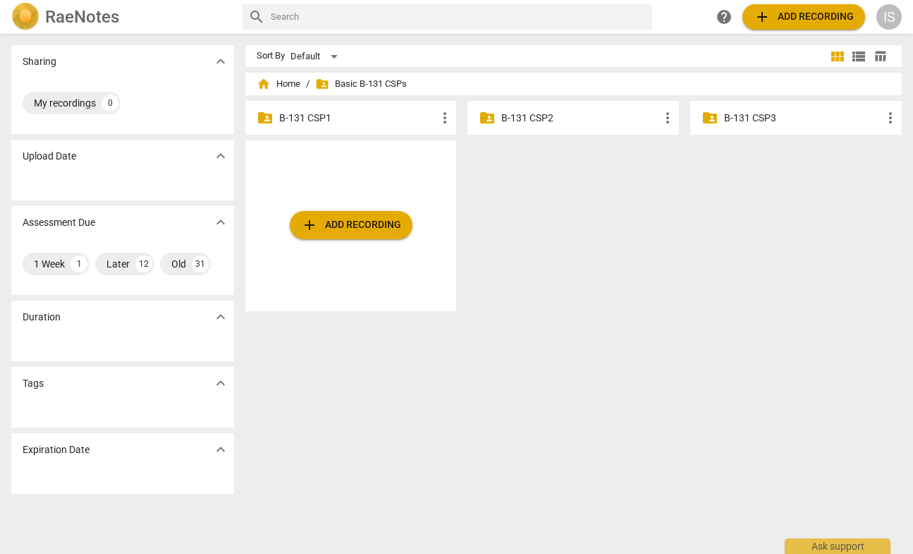
click at [547, 115] on p "B-131 CSP2" at bounding box center [581, 118] width 158 height 15
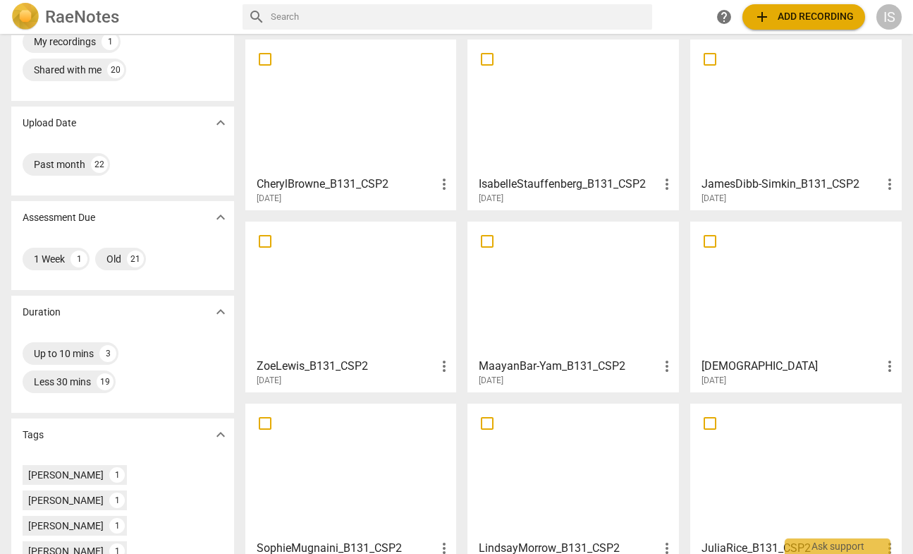
scroll to position [66, 0]
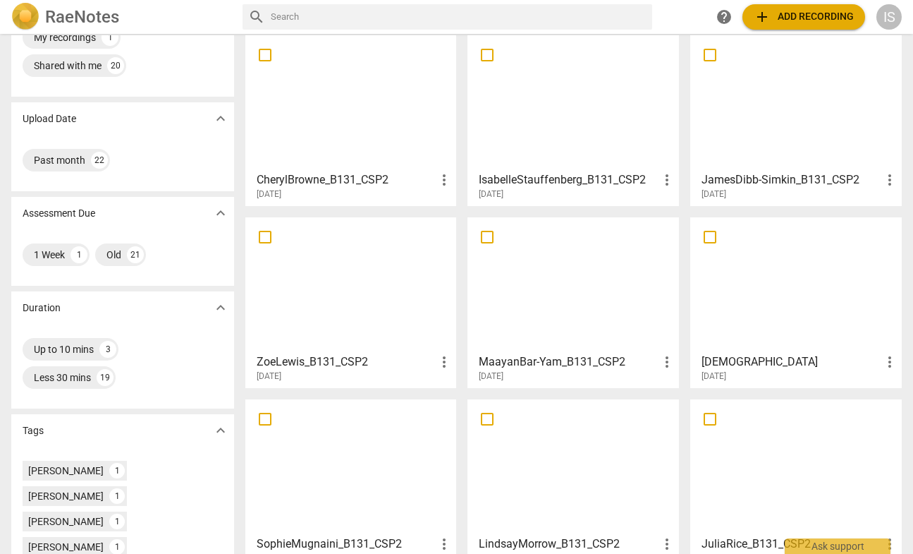
click at [745, 102] on div at bounding box center [796, 102] width 202 height 125
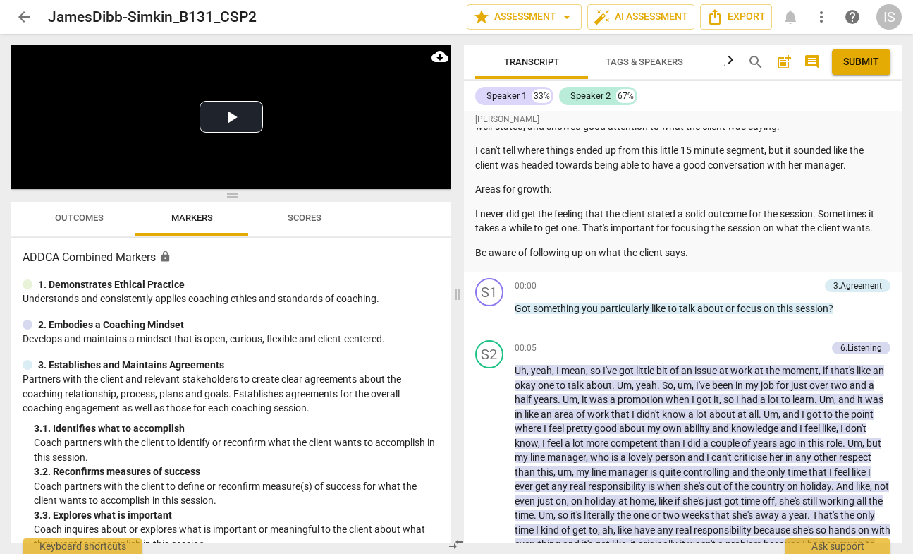
scroll to position [154, 0]
click at [25, 22] on span "arrow_back" at bounding box center [24, 16] width 17 height 17
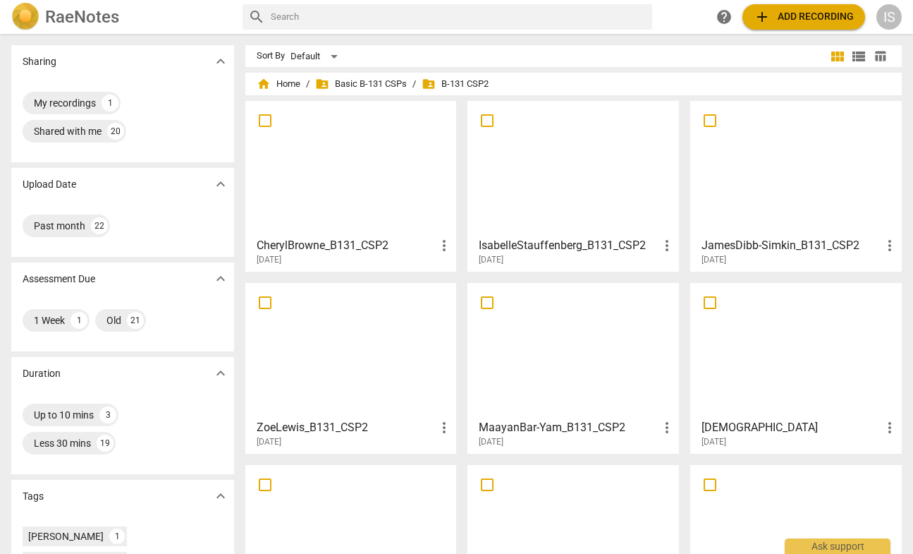
click at [537, 200] on div at bounding box center [574, 168] width 202 height 125
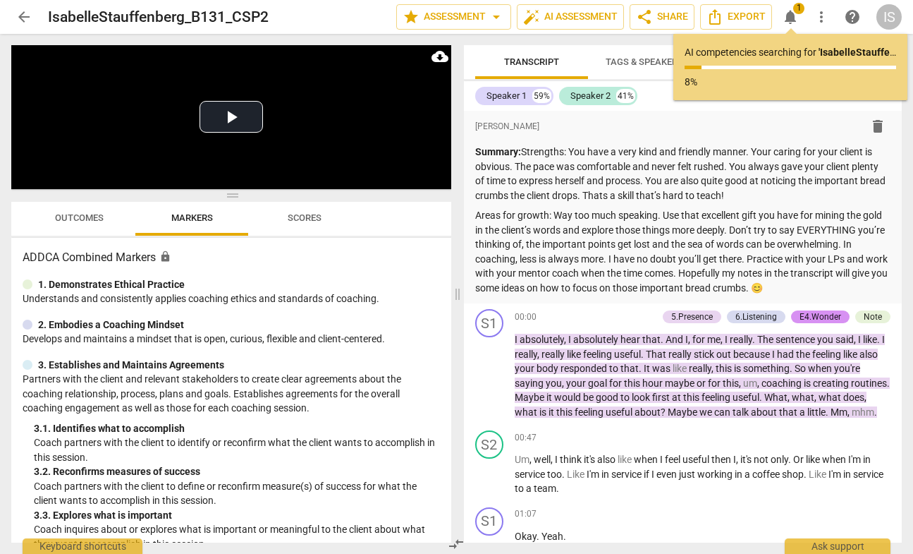
click at [619, 61] on span "Tags & Speakers" at bounding box center [645, 61] width 78 height 11
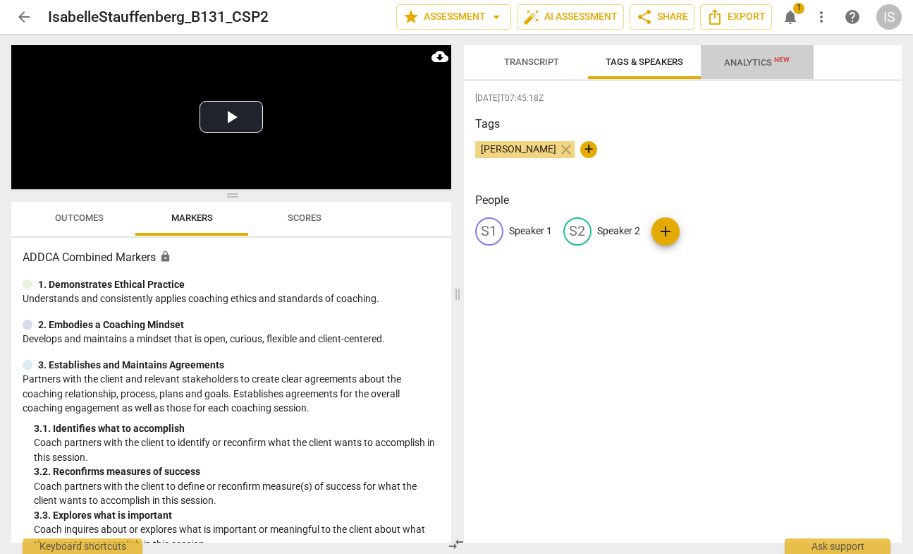
click at [757, 65] on span "Analytics New" at bounding box center [757, 62] width 66 height 11
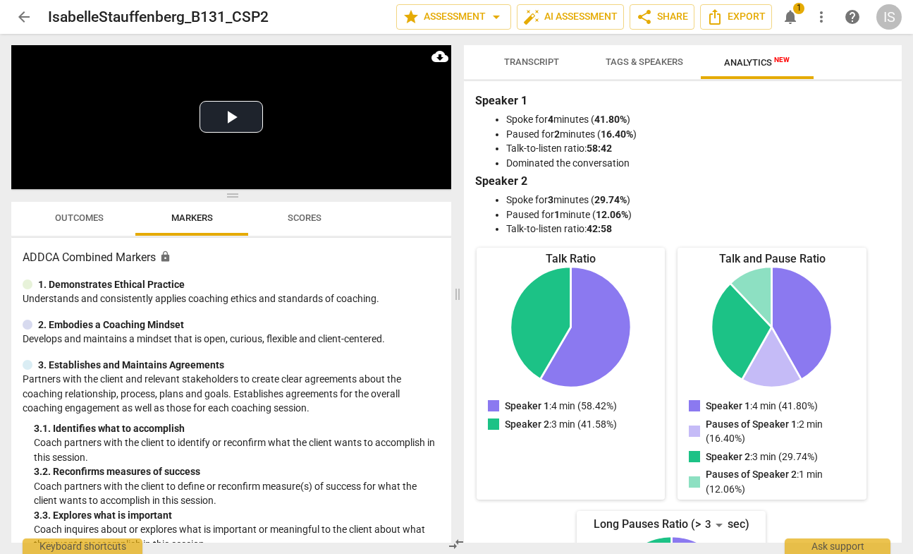
click at [594, 59] on span "Tags & Speakers" at bounding box center [644, 62] width 111 height 19
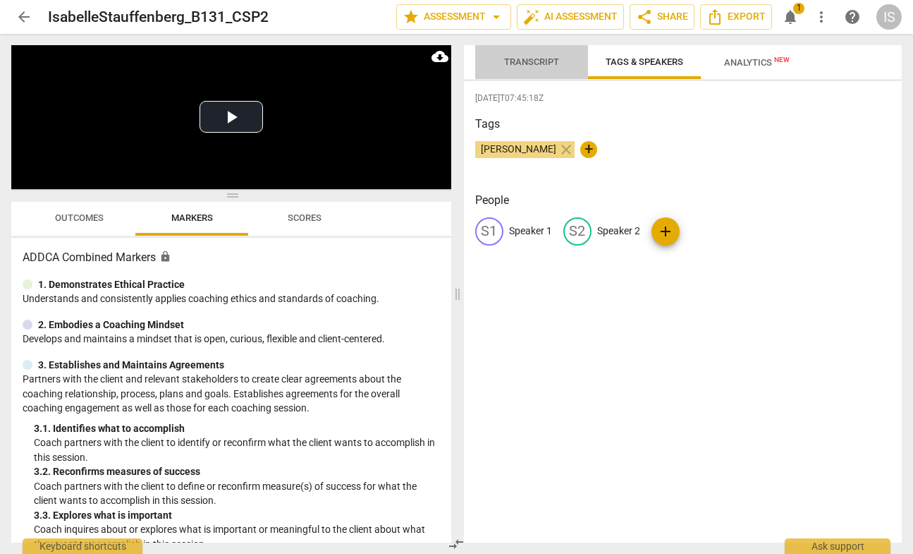
click at [563, 59] on span "Transcript" at bounding box center [531, 62] width 89 height 19
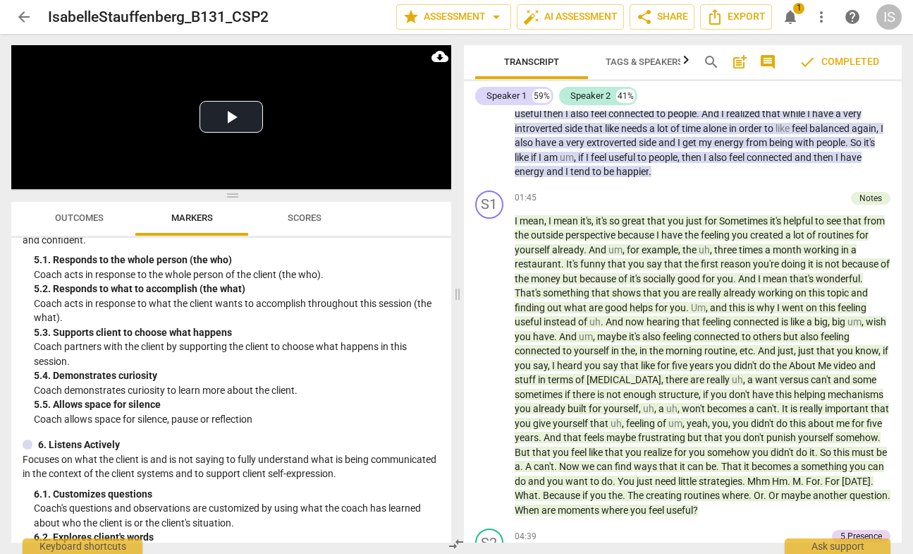
scroll to position [921, 0]
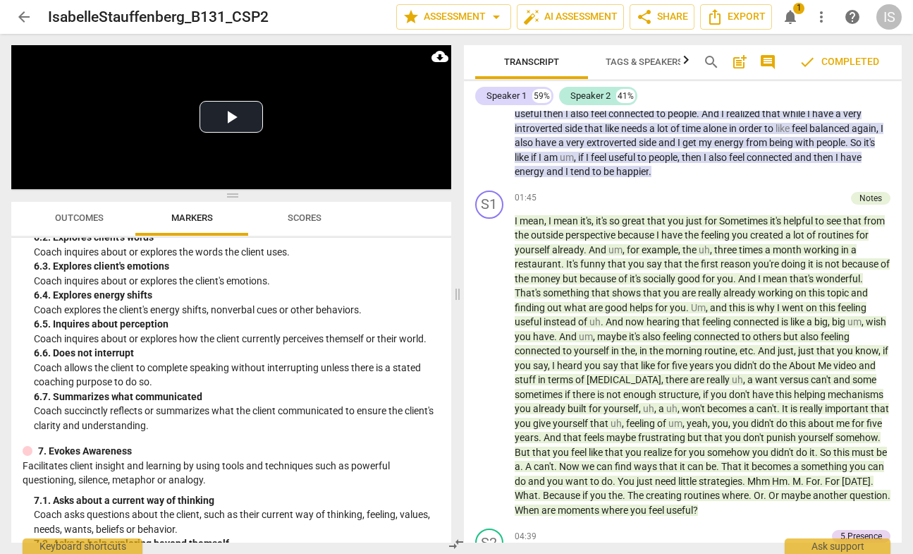
click at [306, 222] on span "Scores" at bounding box center [305, 217] width 34 height 11
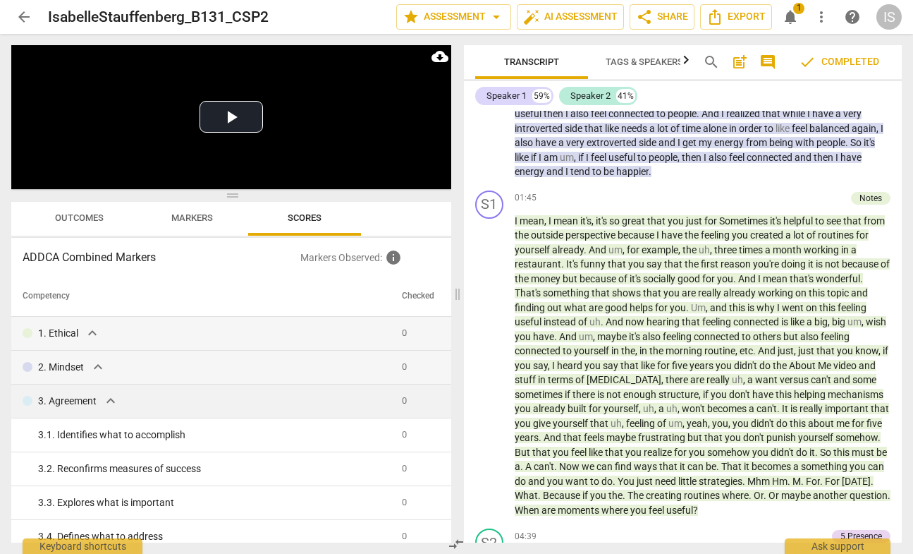
scroll to position [0, 0]
click at [115, 402] on span "expand_more" at bounding box center [110, 400] width 17 height 17
click at [211, 229] on button "Markers" at bounding box center [191, 219] width 113 height 34
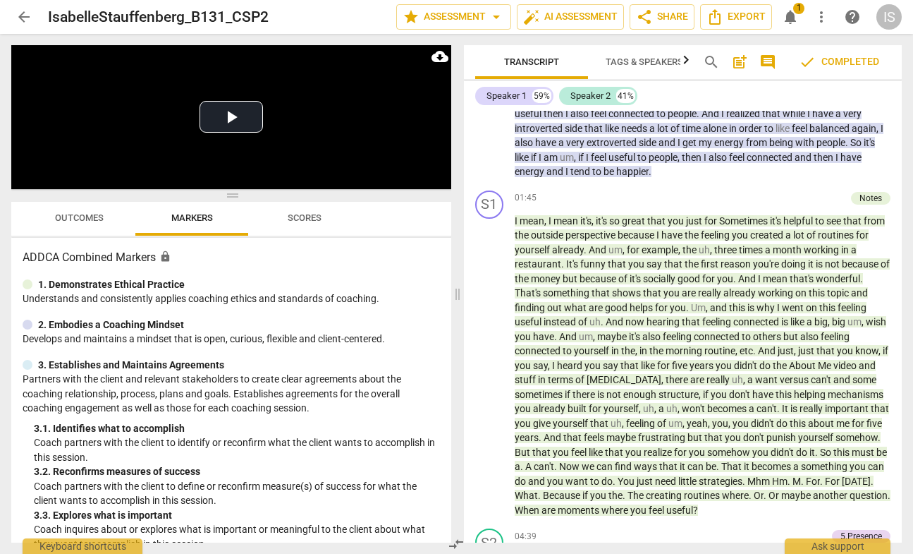
click at [91, 217] on span "Outcomes" at bounding box center [79, 217] width 49 height 11
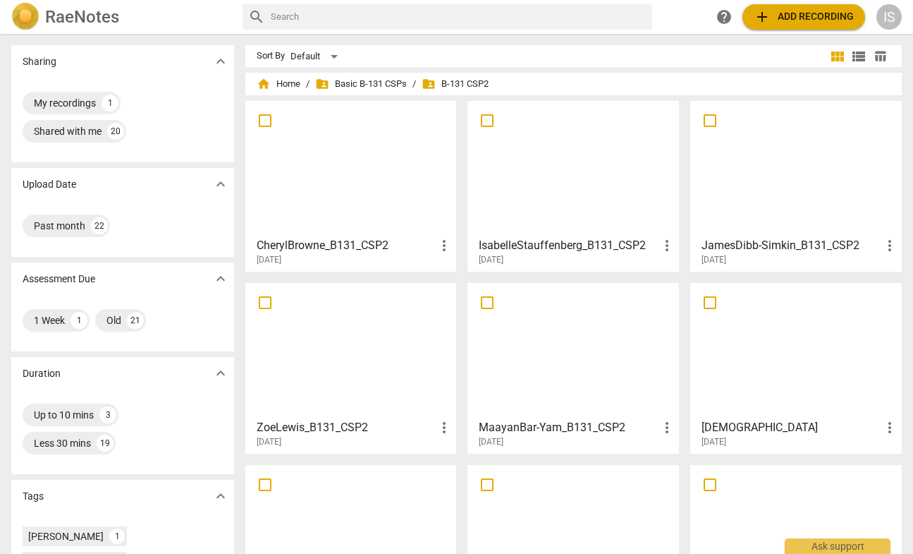
click at [578, 201] on div at bounding box center [574, 168] width 202 height 125
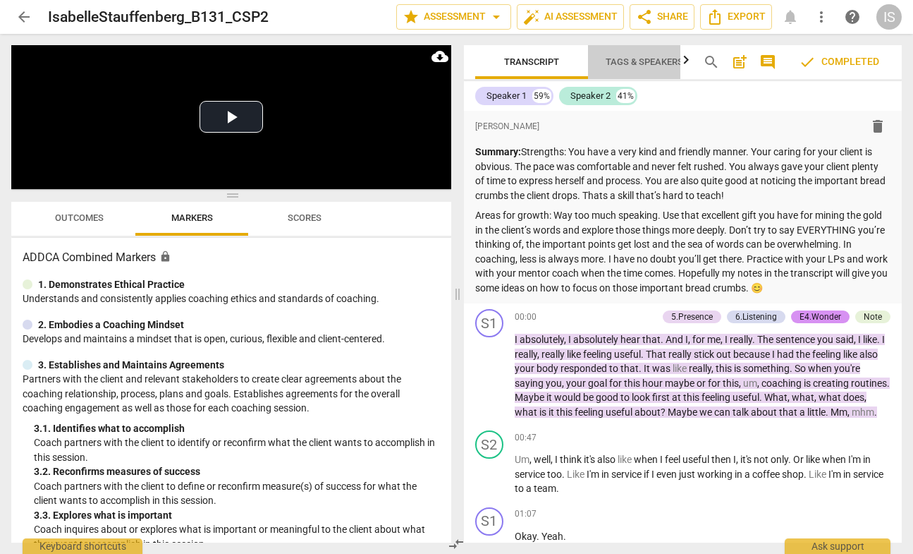
click at [648, 61] on span "Tags & Speakers" at bounding box center [645, 61] width 78 height 11
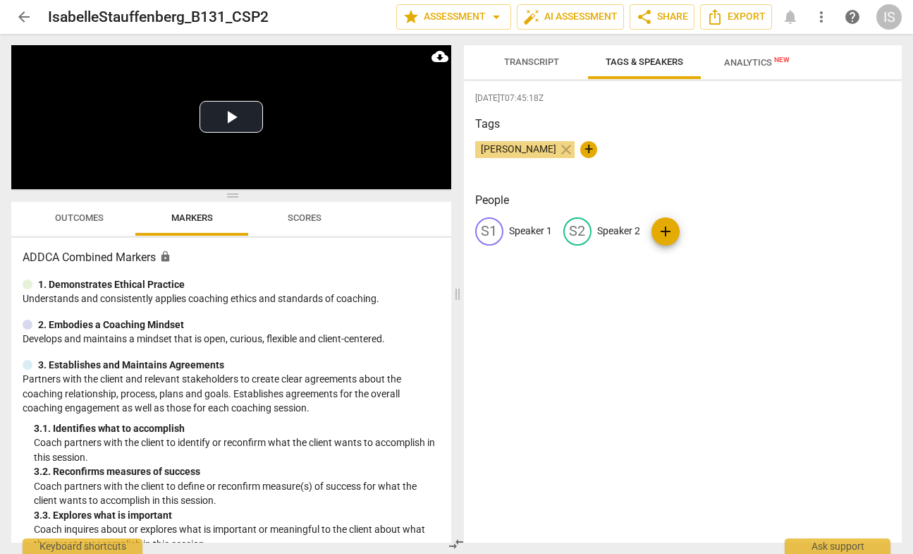
click at [557, 72] on button "Transcript" at bounding box center [531, 62] width 113 height 34
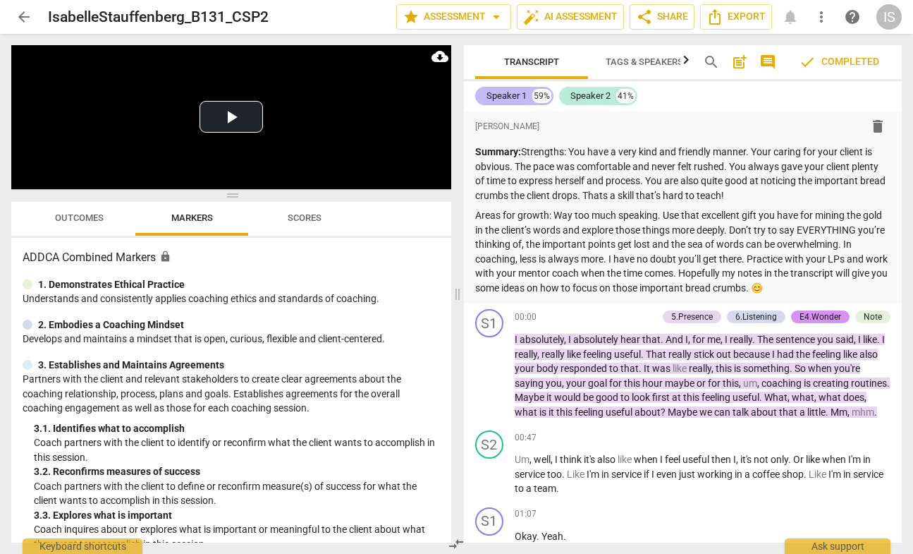
click at [519, 101] on div "Speaker 1" at bounding box center [507, 96] width 40 height 14
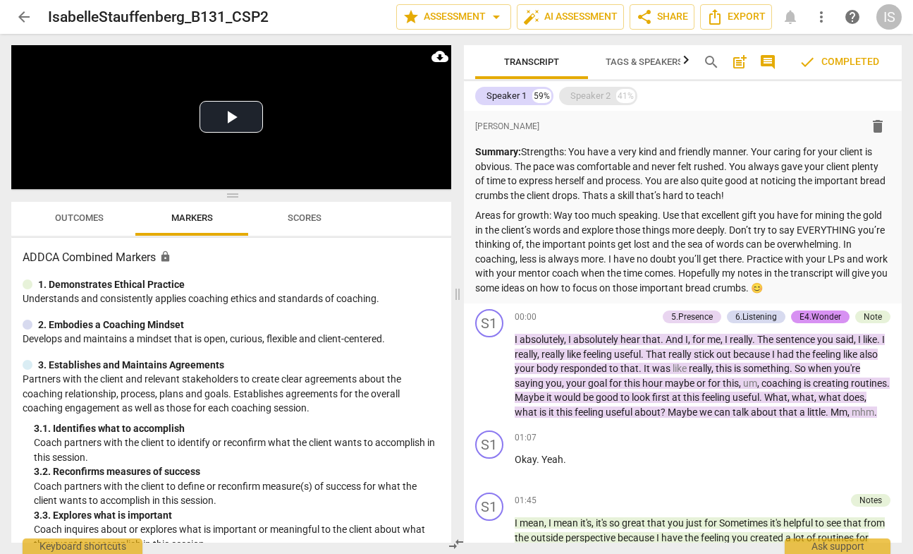
click at [583, 95] on div "Speaker 2" at bounding box center [591, 96] width 40 height 14
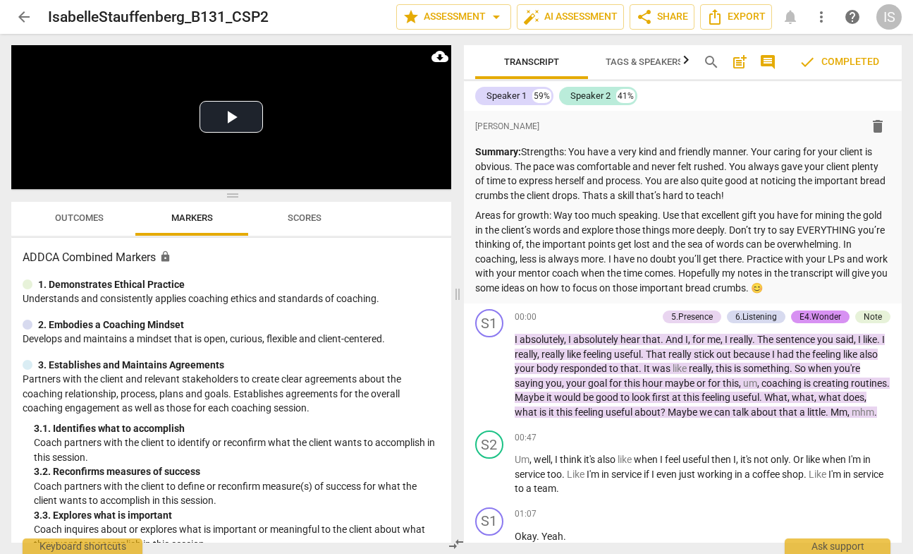
click at [288, 220] on span "Scores" at bounding box center [305, 217] width 34 height 11
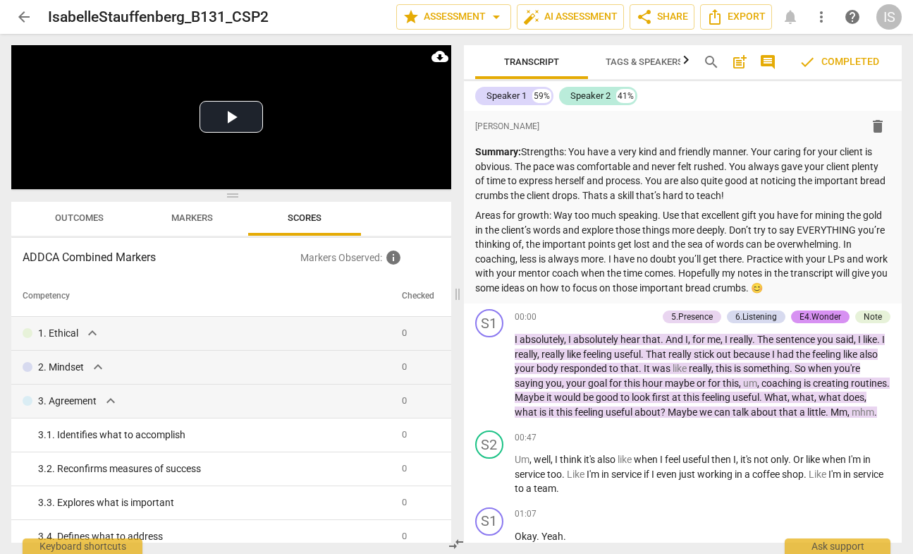
click at [91, 223] on span "Outcomes" at bounding box center [79, 217] width 49 height 11
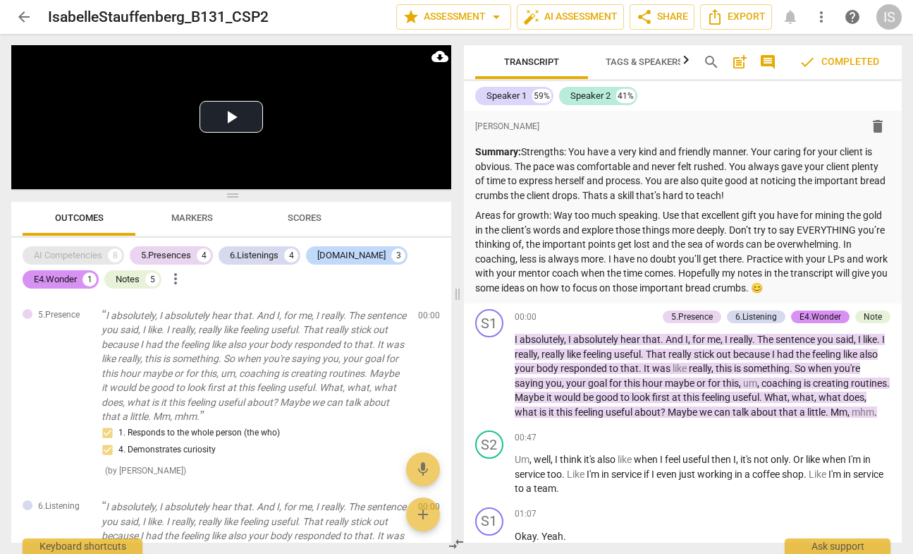
click at [93, 253] on div "AI Competencies" at bounding box center [68, 255] width 68 height 14
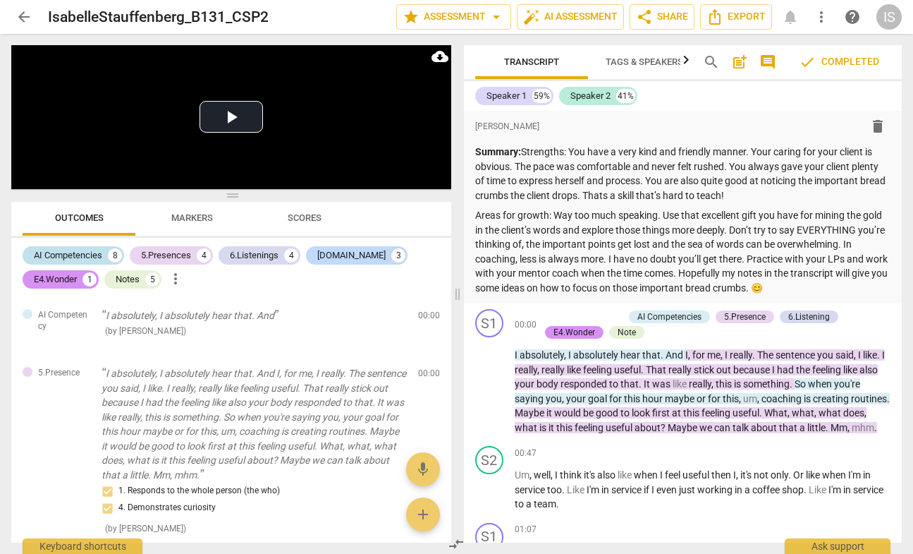
click at [102, 255] on div "AI Competencies" at bounding box center [68, 255] width 68 height 14
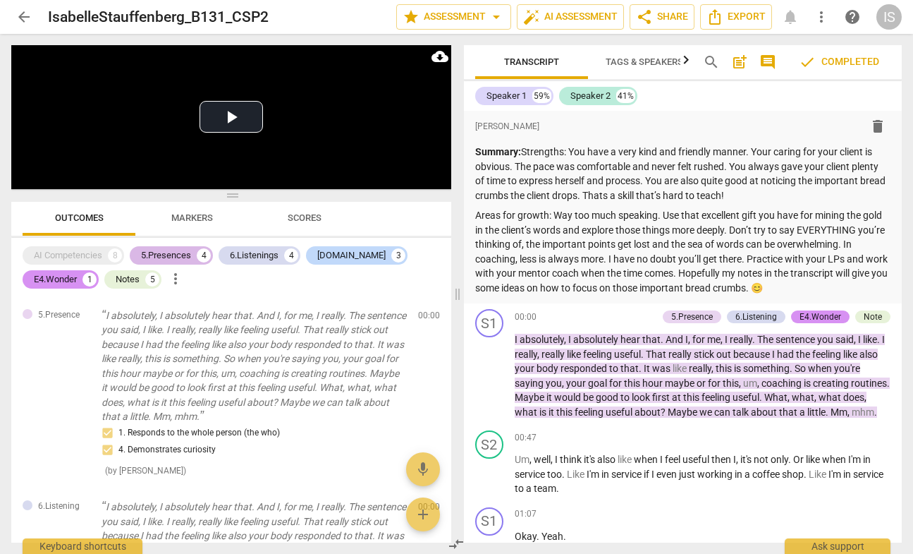
click at [169, 252] on div "5.Presences" at bounding box center [166, 255] width 50 height 14
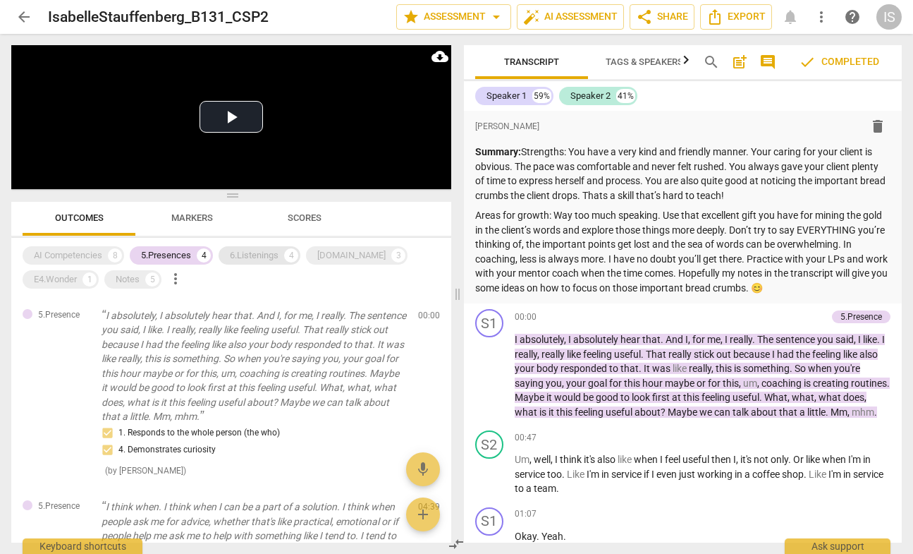
click at [255, 260] on div "6.Listenings" at bounding box center [254, 255] width 49 height 14
click at [343, 265] on div "AI Competencies 8 5.Presences 4 6.Listenings 4 [DOMAIN_NAME] 3 E4.Wonder 1 Note…" at bounding box center [237, 267] width 429 height 48
click at [343, 258] on div "[DOMAIN_NAME]" at bounding box center [351, 255] width 68 height 14
click at [256, 262] on div "6.Listenings 4" at bounding box center [260, 255] width 82 height 18
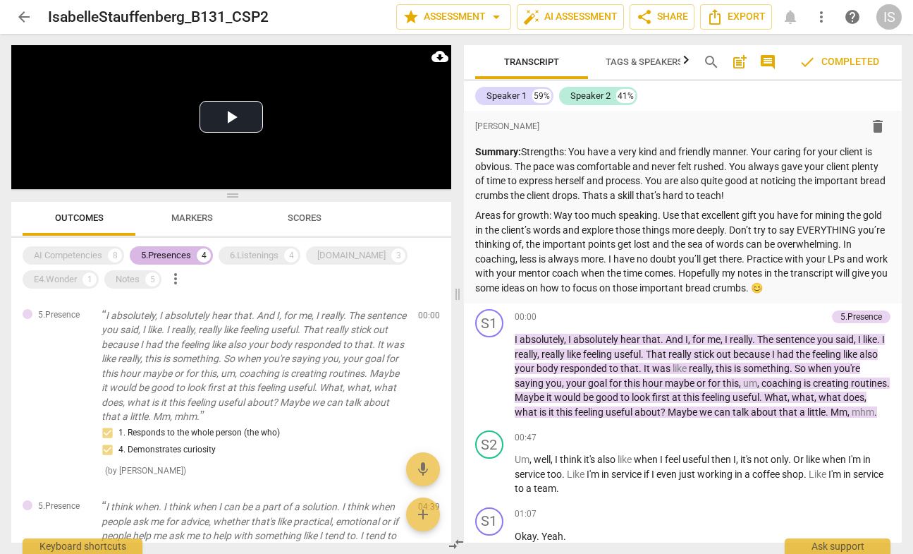
click at [188, 256] on div "5.Presences" at bounding box center [166, 255] width 50 height 14
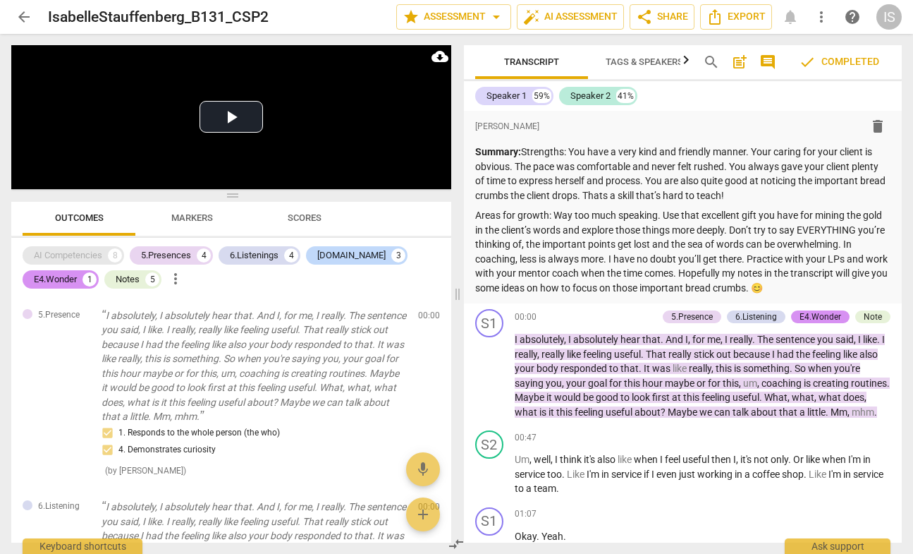
click at [87, 261] on div "AI Competencies" at bounding box center [68, 255] width 68 height 14
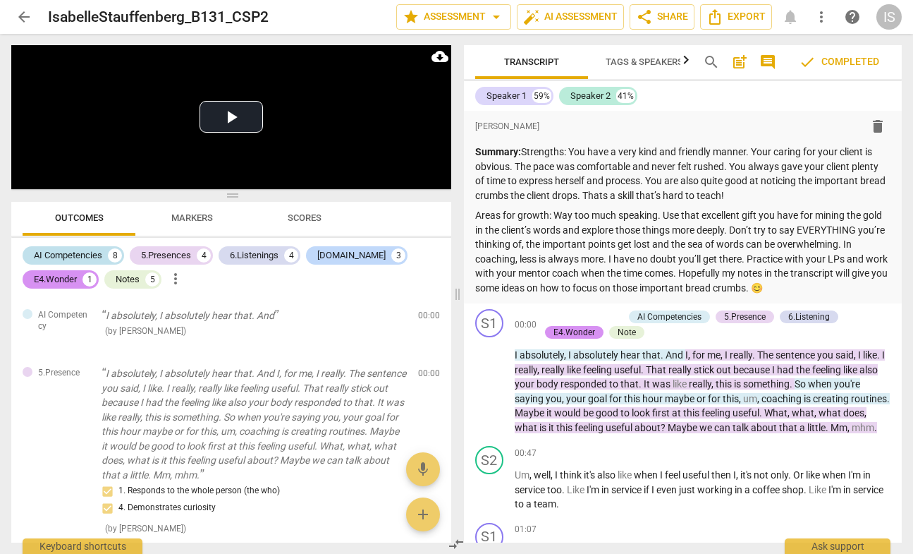
click at [77, 256] on div "AI Competencies" at bounding box center [68, 255] width 68 height 14
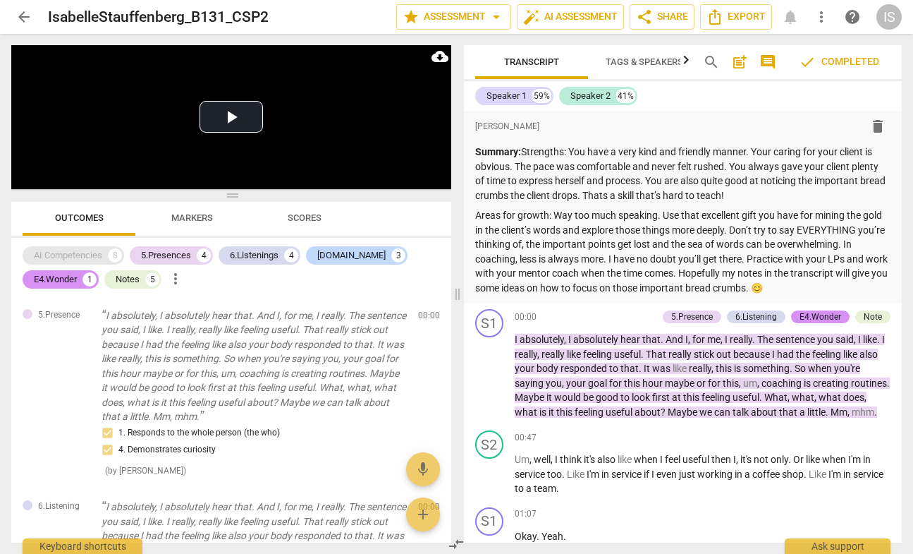
click at [83, 256] on div "AI Competencies" at bounding box center [68, 255] width 68 height 14
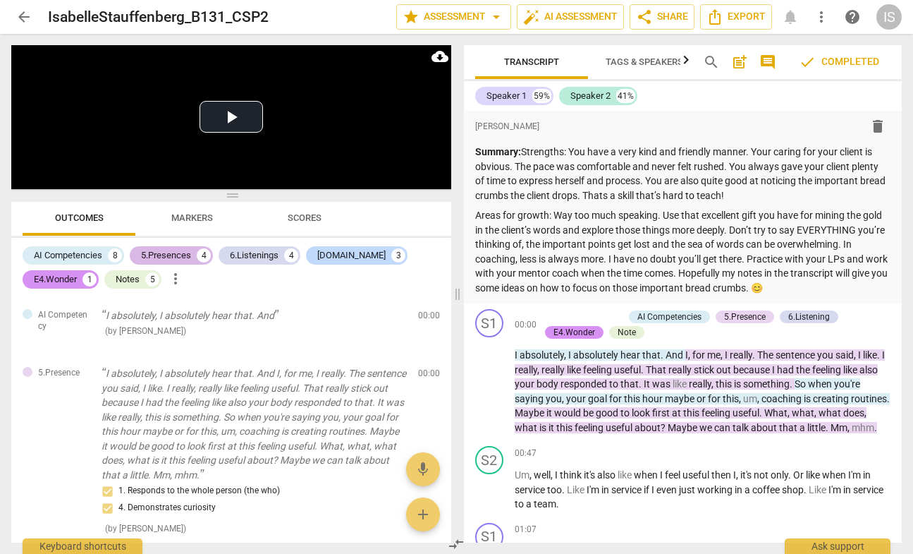
click at [174, 257] on div "5.Presences" at bounding box center [166, 255] width 50 height 14
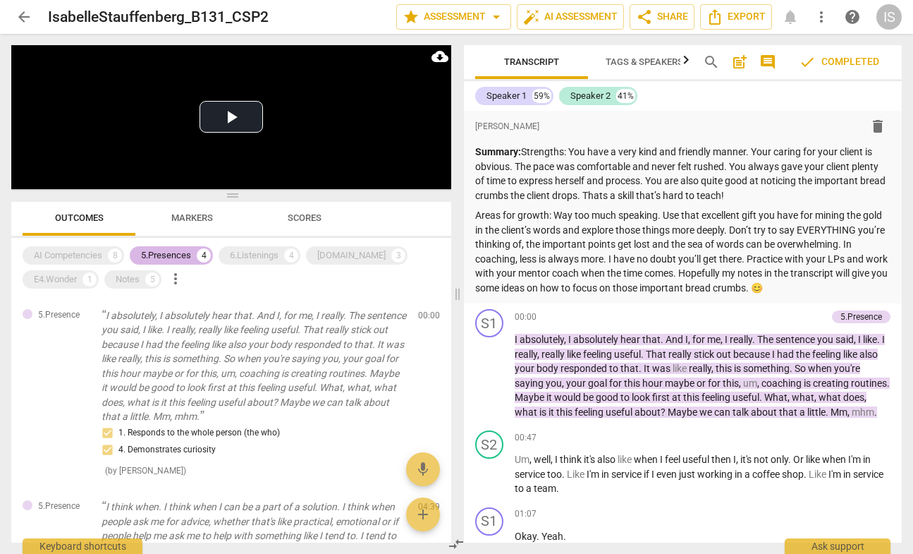
click at [174, 257] on div "5.Presences" at bounding box center [166, 255] width 50 height 14
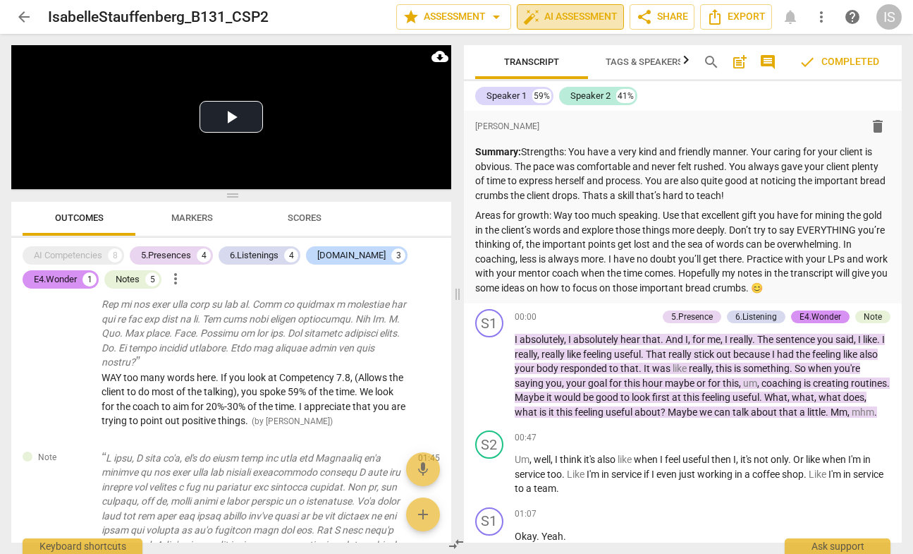
click at [602, 19] on span "auto_fix_high AI Assessment" at bounding box center [570, 16] width 95 height 17
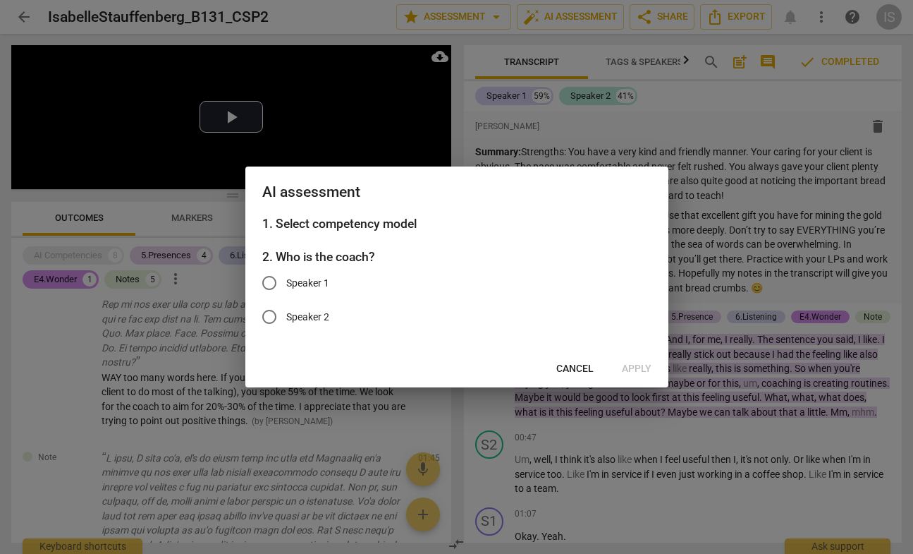
click at [591, 366] on span "Cancel" at bounding box center [575, 369] width 37 height 14
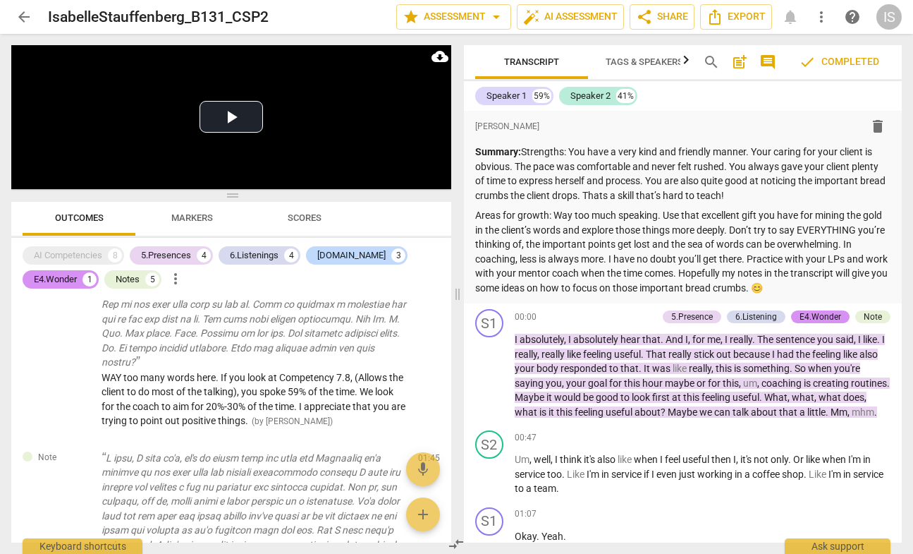
click at [853, 59] on span "check Completed" at bounding box center [839, 62] width 80 height 17
click at [767, 59] on span "comment" at bounding box center [768, 62] width 17 height 17
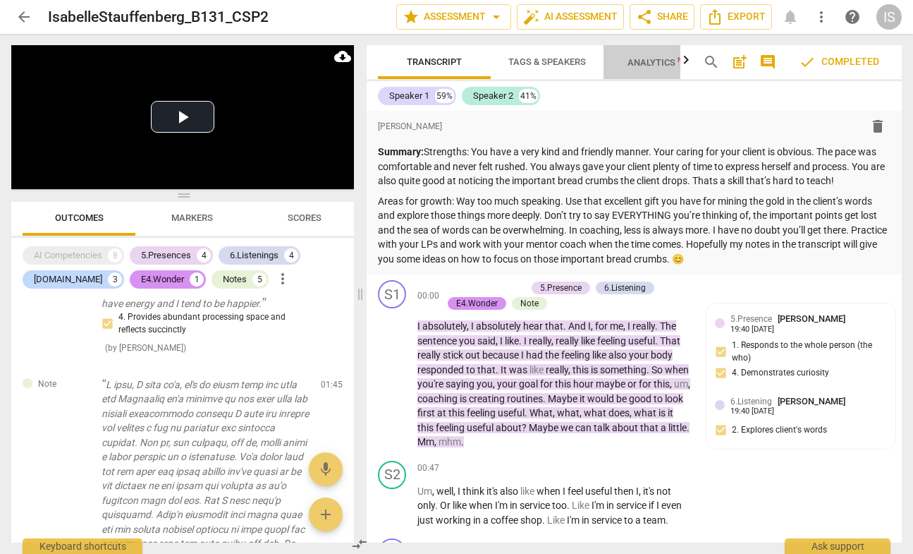
click at [670, 62] on span "Analytics New" at bounding box center [661, 62] width 66 height 11
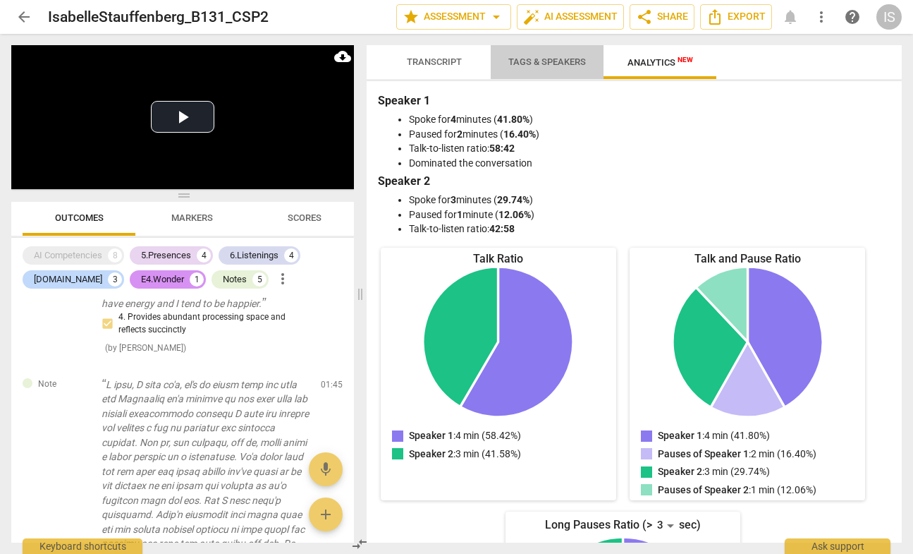
click at [550, 62] on span "Tags & Speakers" at bounding box center [548, 61] width 78 height 11
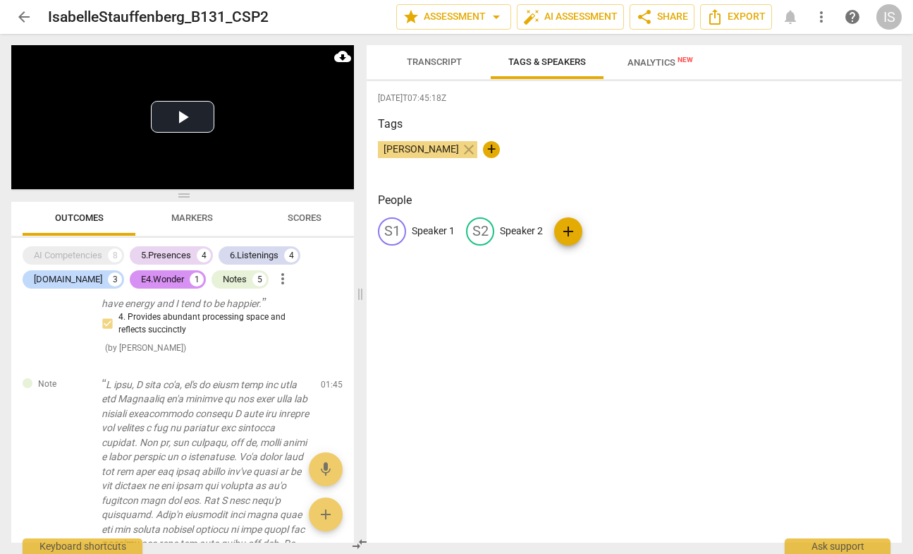
click at [423, 58] on span "Transcript" at bounding box center [434, 61] width 55 height 11
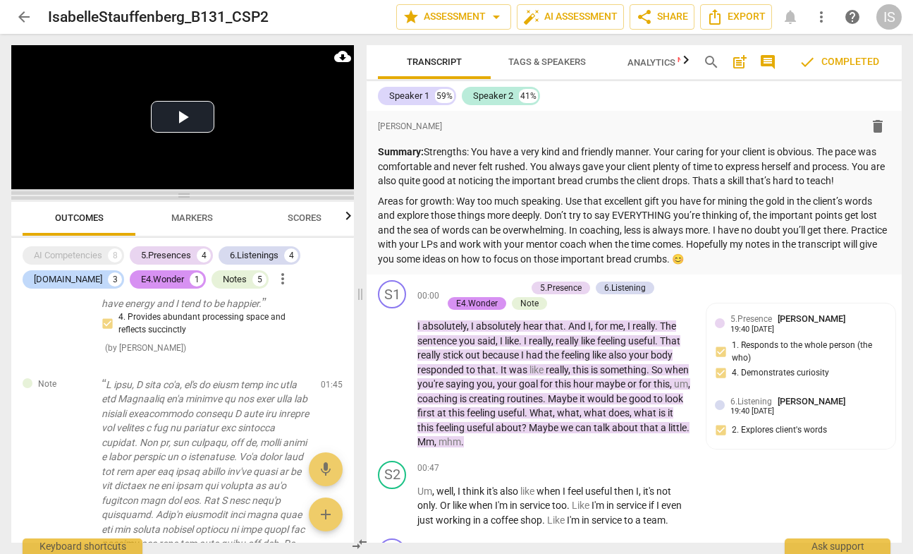
click at [184, 199] on span at bounding box center [182, 195] width 343 height 8
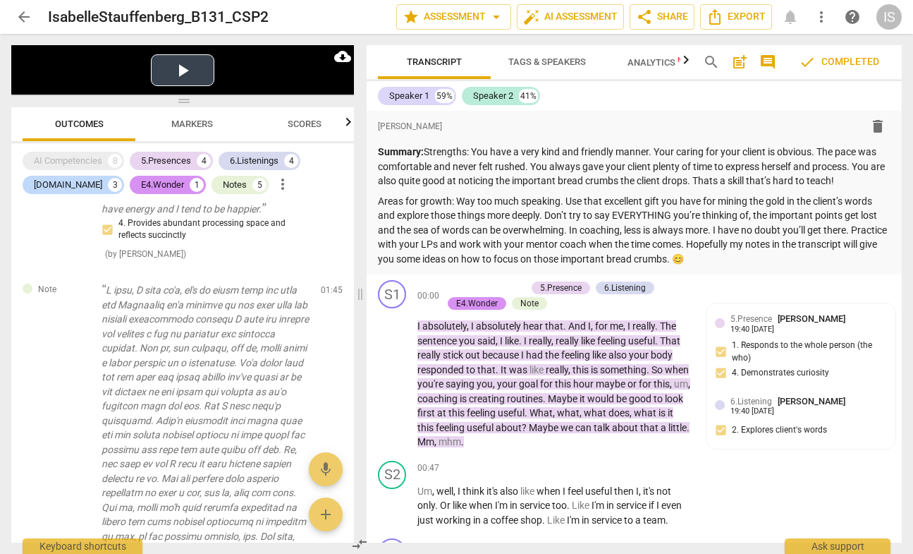
drag, startPoint x: 184, startPoint y: 199, endPoint x: 209, endPoint y: 91, distance: 110.9
click at [209, 91] on div "Play Video move_up Play Current Time 0:00 / Duration Time 9:34 Progress : 0.00%…" at bounding box center [182, 293] width 343 height 497
click at [495, 13] on span "arrow_drop_down" at bounding box center [496, 16] width 17 height 17
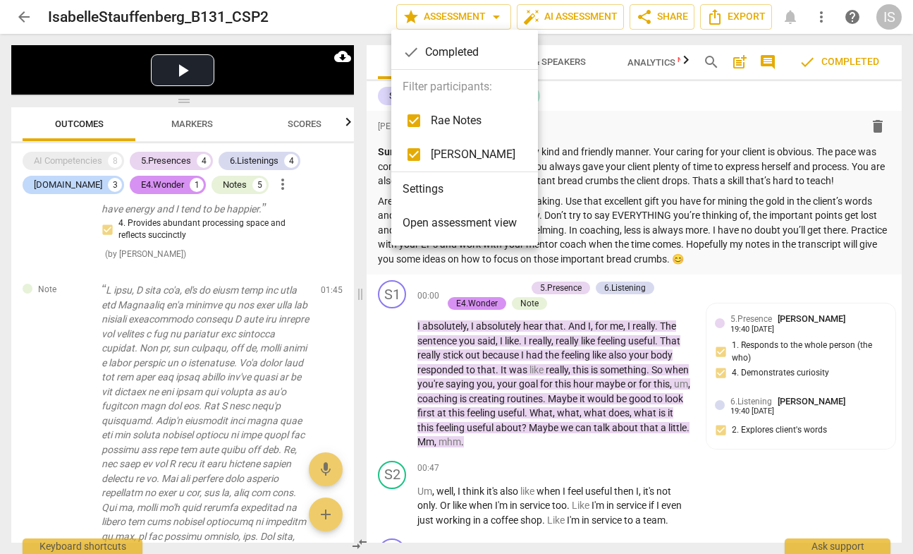
click at [494, 14] on div at bounding box center [456, 277] width 913 height 554
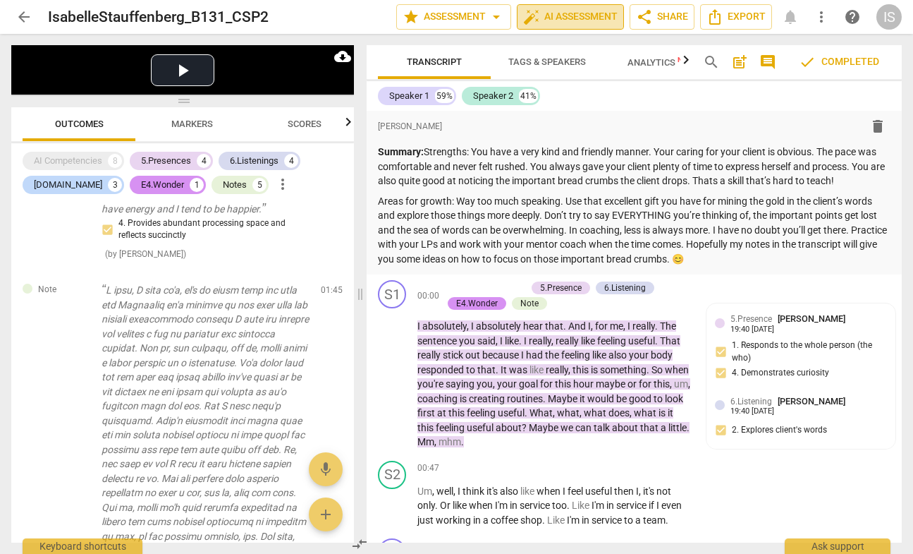
click at [552, 17] on span "auto_fix_high AI Assessment" at bounding box center [570, 16] width 95 height 17
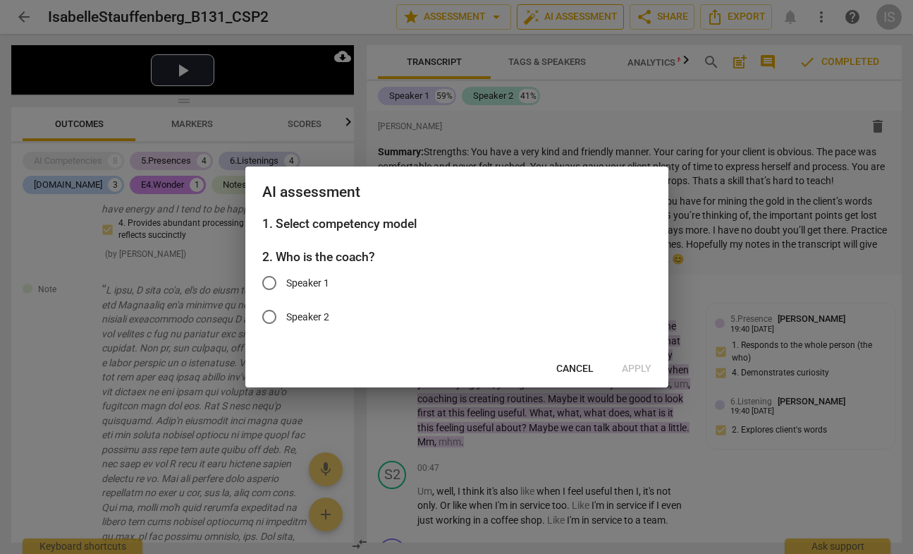
click at [552, 17] on div at bounding box center [456, 277] width 913 height 554
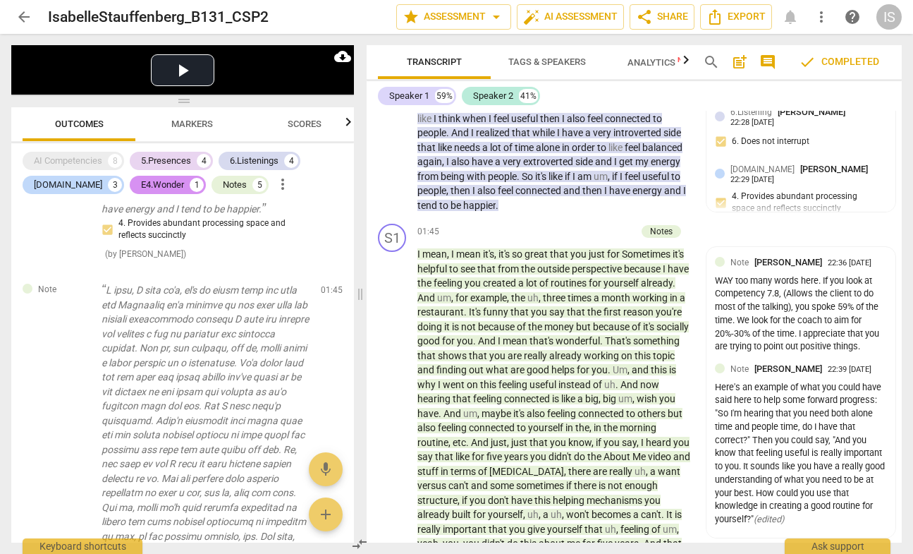
scroll to position [114, 0]
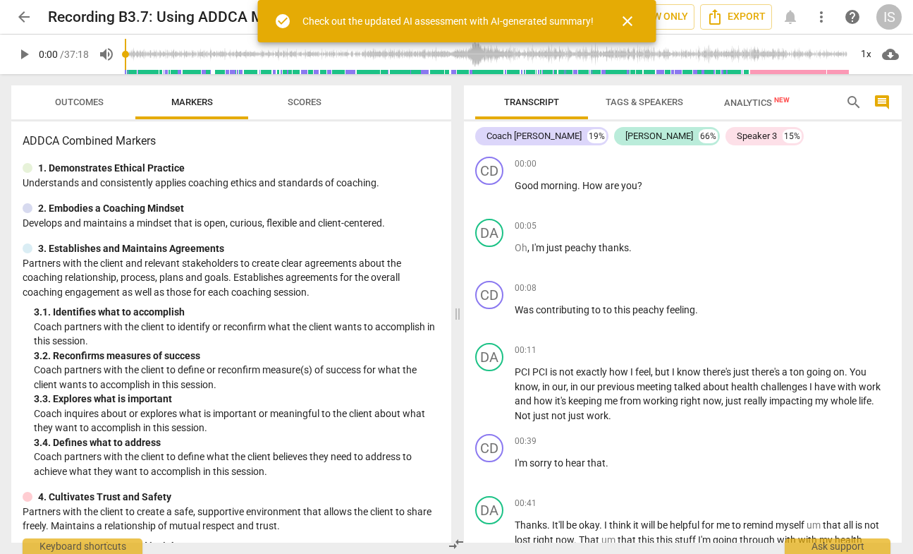
click at [633, 25] on span "close" at bounding box center [627, 21] width 17 height 17
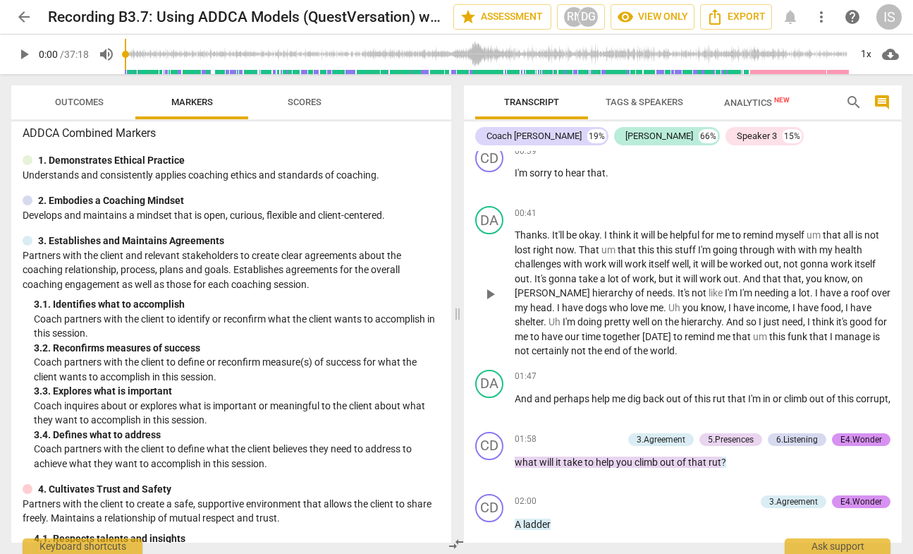
scroll to position [25, 0]
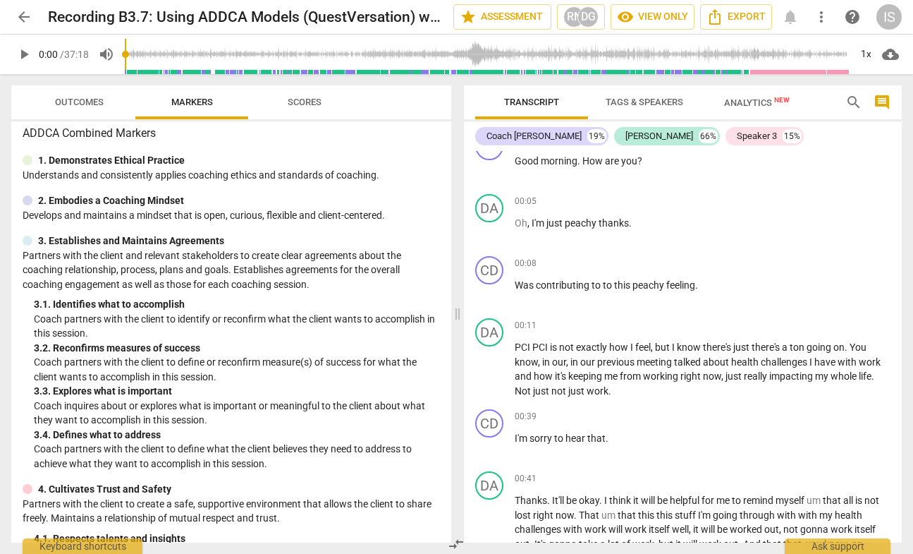
click at [866, 95] on div "search comment" at bounding box center [868, 102] width 56 height 34
click at [862, 96] on span "search" at bounding box center [854, 102] width 17 height 17
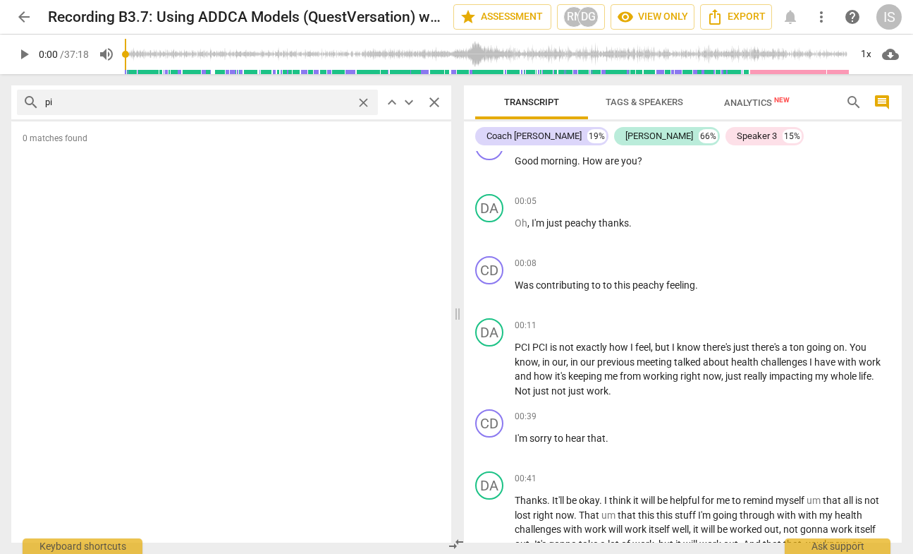
type input "p"
type input "h"
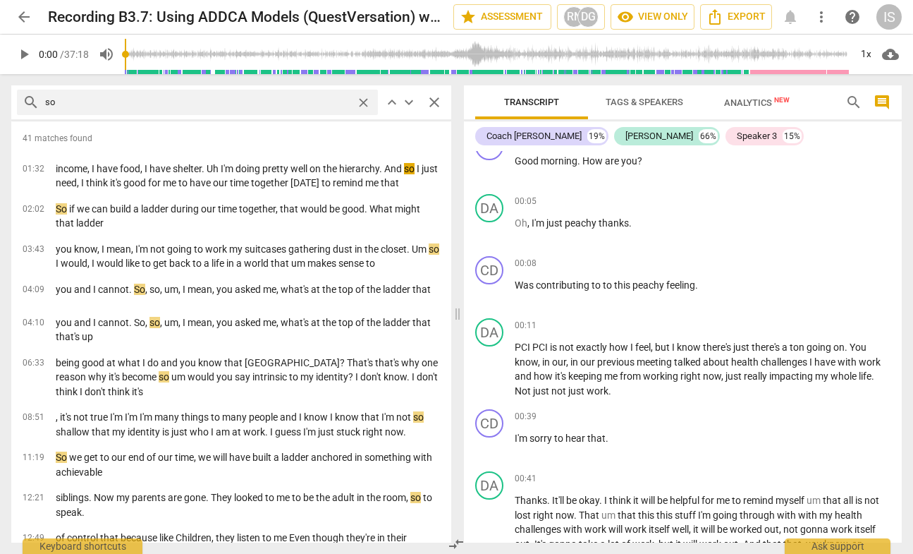
type input "s"
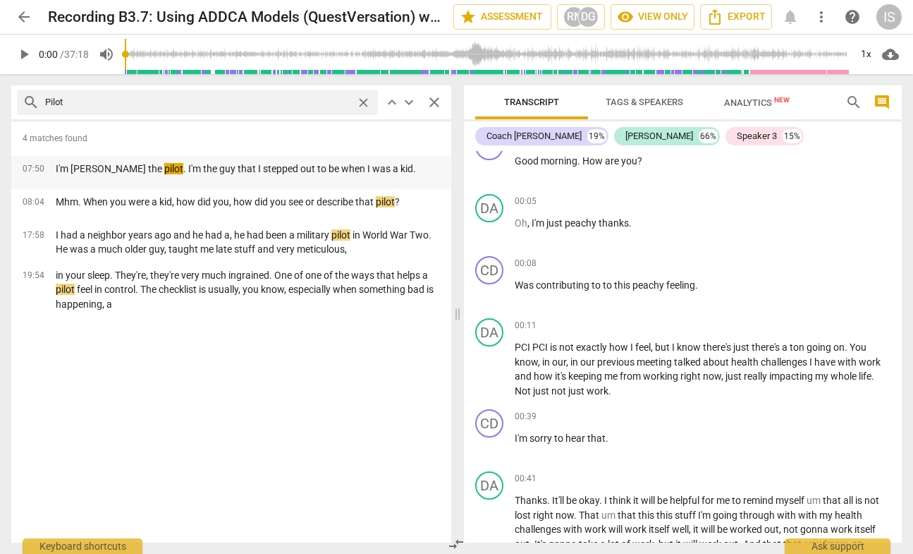
scroll to position [0, 0]
type input "Pilot"
click at [365, 104] on span "close" at bounding box center [363, 102] width 15 height 15
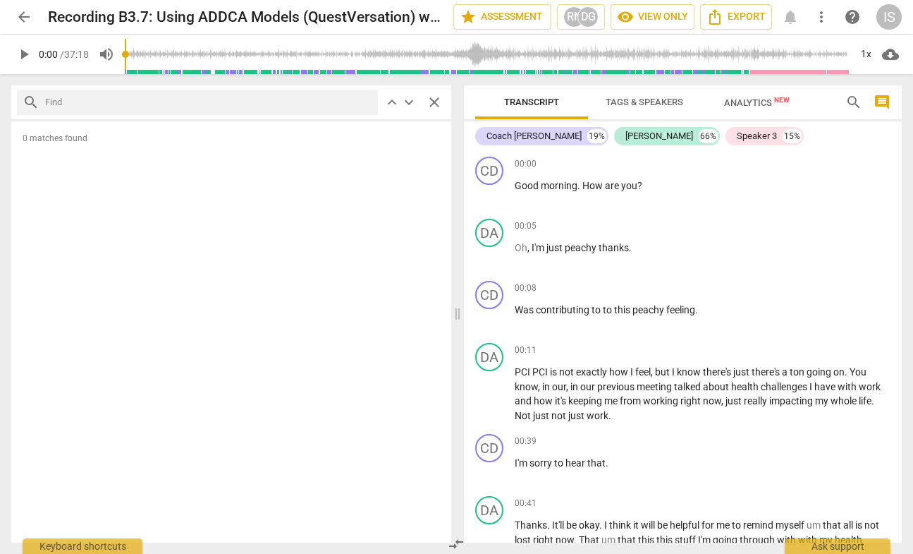
click at [261, 20] on h2 "Recording B3.7: Using ADDCA Models (QuestVersation) with Assessor Feedback (Don…" at bounding box center [245, 17] width 394 height 18
